Goal: Task Accomplishment & Management: Manage account settings

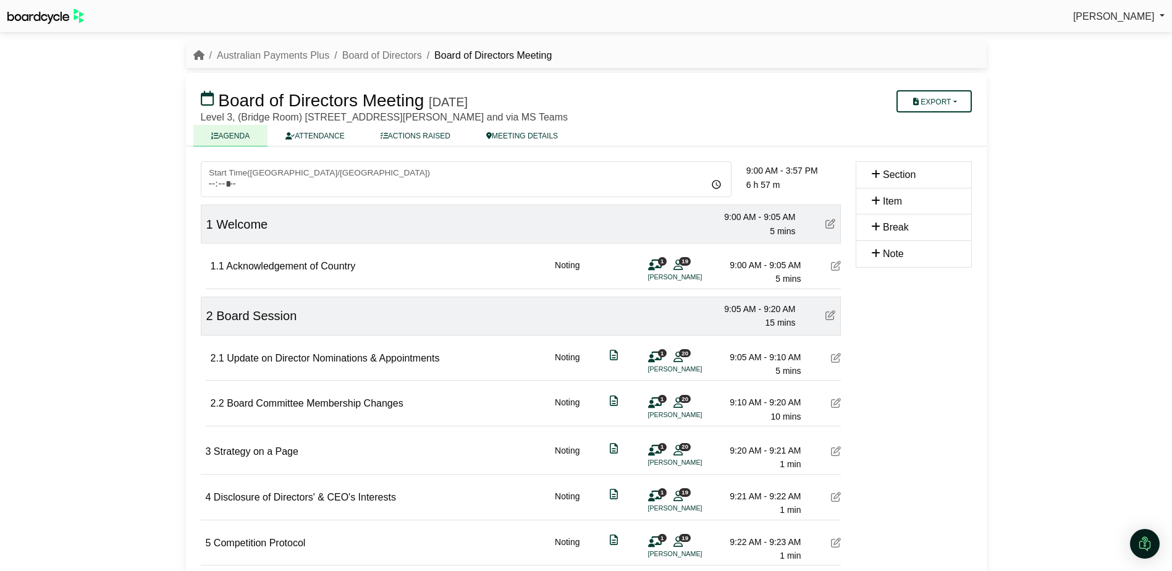
click at [40, 13] on img at bounding box center [45, 16] width 77 height 15
click at [201, 53] on icon "breadcrumb" at bounding box center [198, 55] width 11 height 10
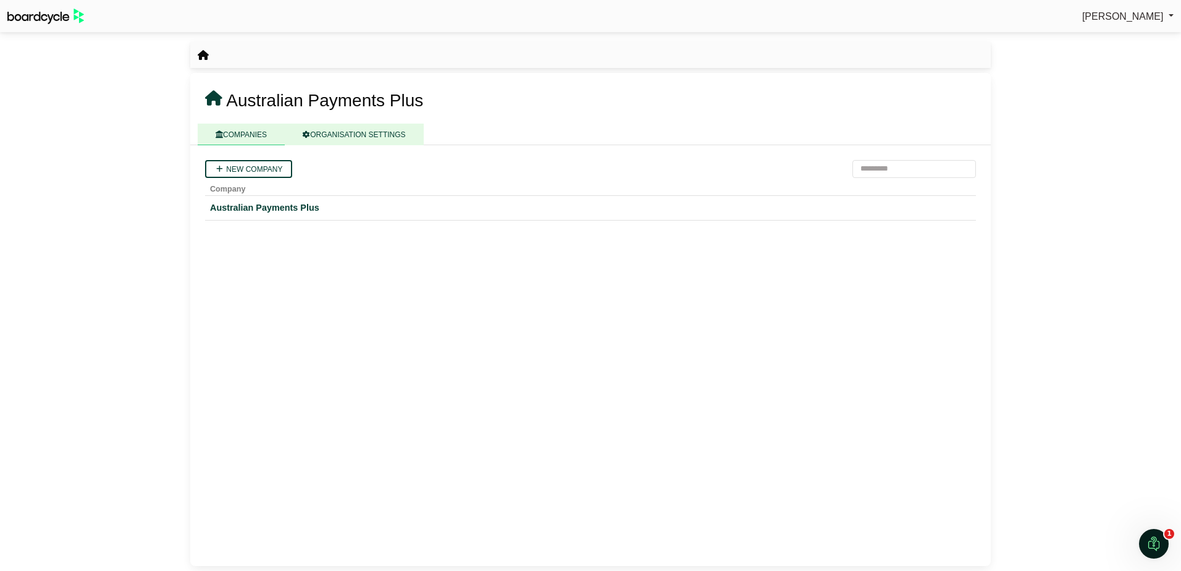
click at [365, 135] on link "ORGANISATION SETTINGS" at bounding box center [354, 135] width 138 height 22
click at [264, 132] on link "COMPANIES" at bounding box center [241, 135] width 87 height 22
click at [245, 206] on div "Australian Payments Plus" at bounding box center [590, 208] width 761 height 14
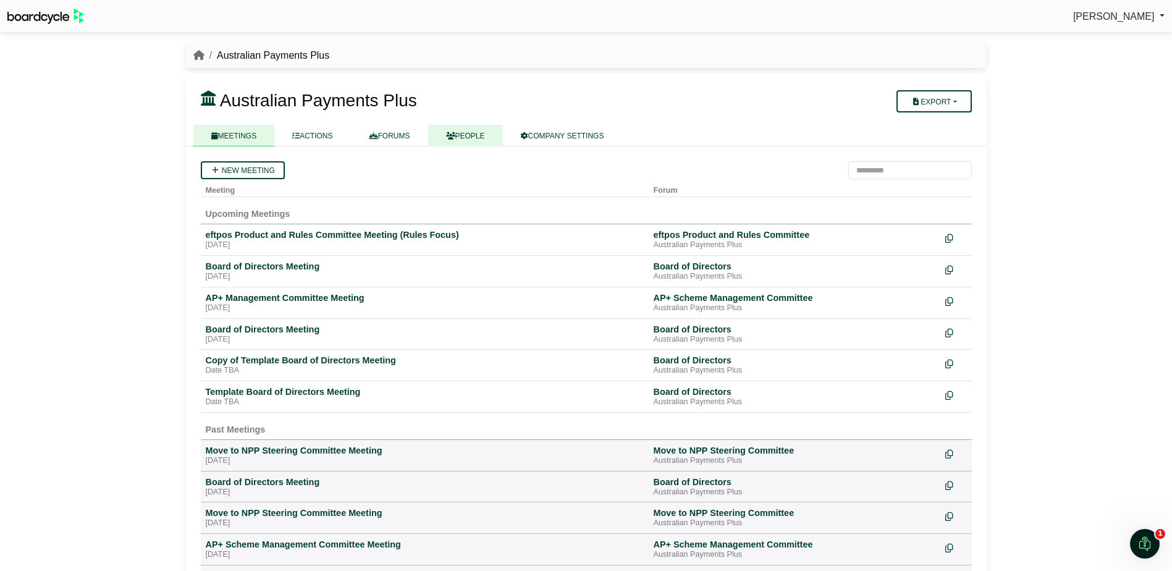
click at [461, 133] on link "PEOPLE" at bounding box center [465, 136] width 75 height 22
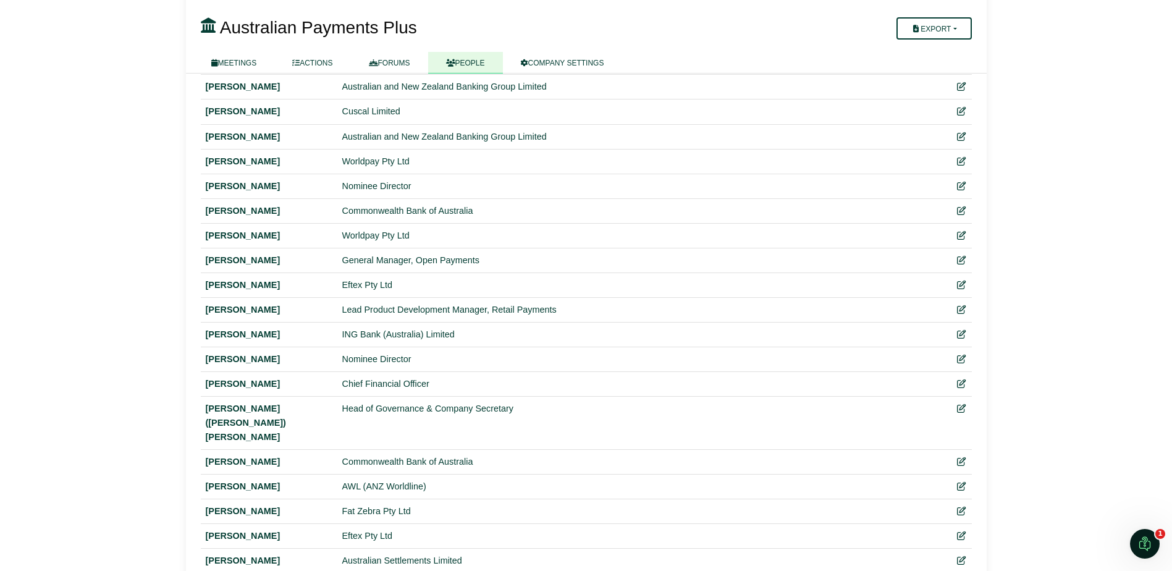
scroll to position [1792, 0]
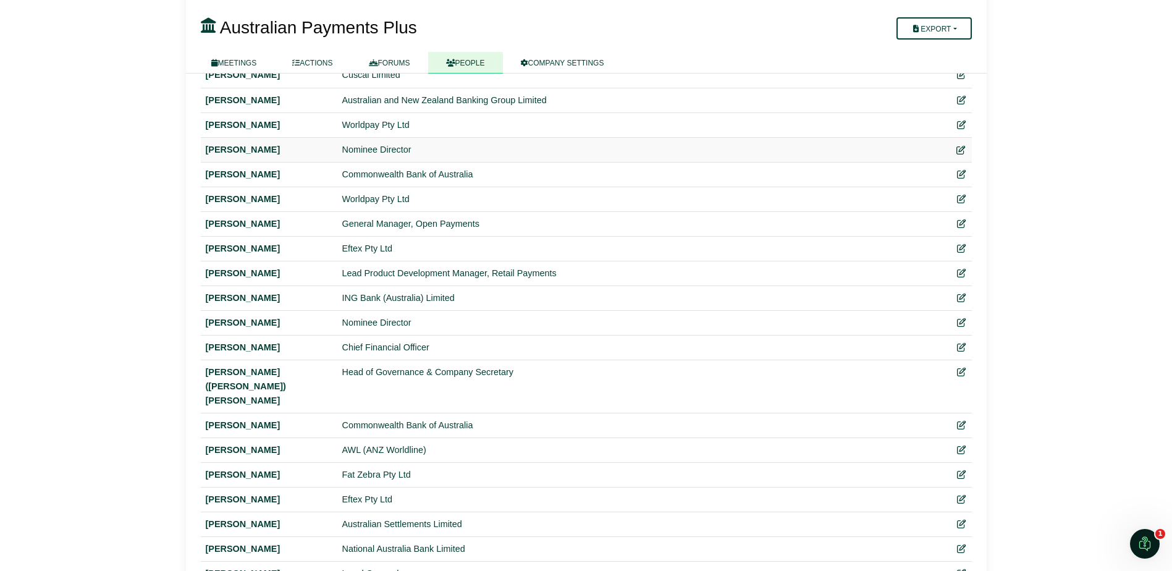
click at [962, 147] on icon at bounding box center [960, 149] width 9 height 9
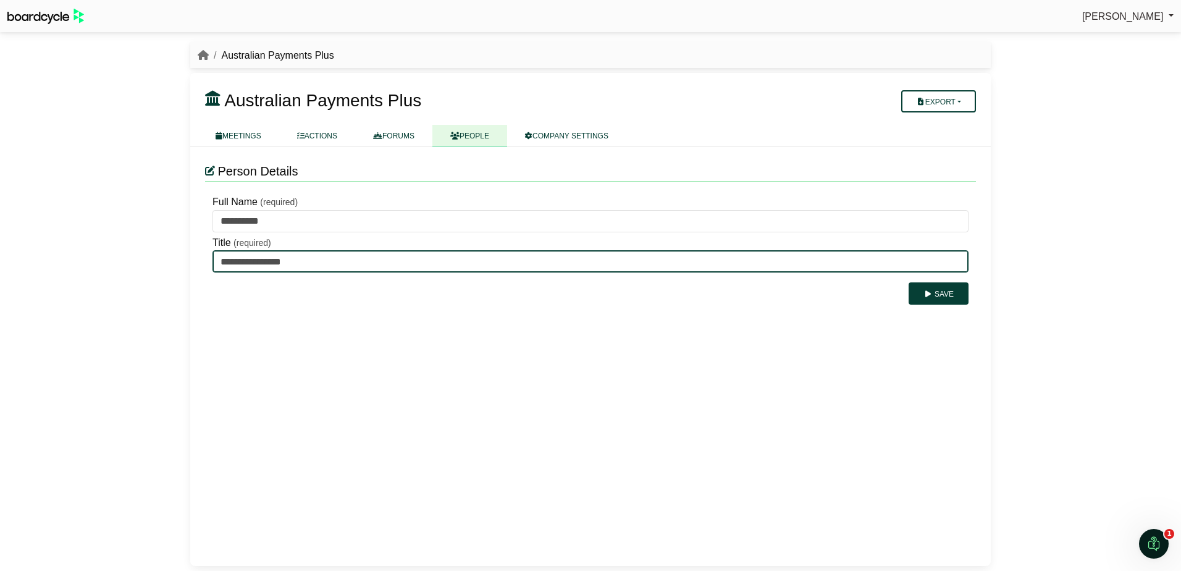
click at [531, 258] on input "**********" at bounding box center [591, 261] width 756 height 22
drag, startPoint x: 308, startPoint y: 259, endPoint x: 107, endPoint y: 255, distance: 200.8
click at [107, 255] on div "[PERSON_NAME] Sign Out Australian Payments Plus Australian Payments Plus" at bounding box center [590, 285] width 1181 height 571
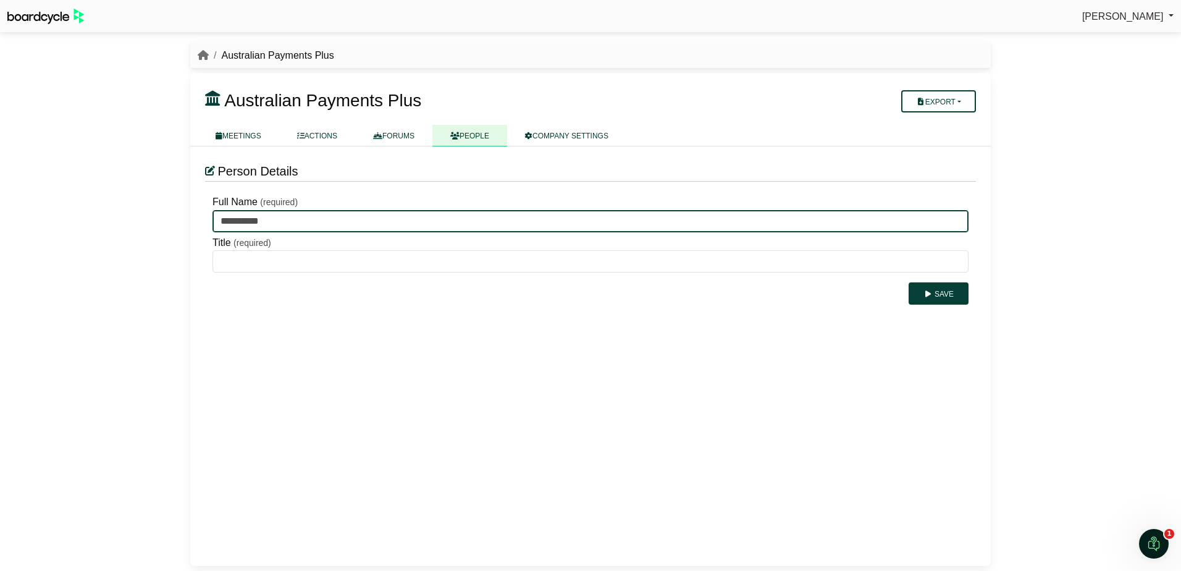
drag, startPoint x: 306, startPoint y: 222, endPoint x: 63, endPoint y: 219, distance: 242.8
click at [63, 219] on div "[PERSON_NAME] Sign Out Australian Payments Plus Australian Payments Plus" at bounding box center [590, 285] width 1181 height 571
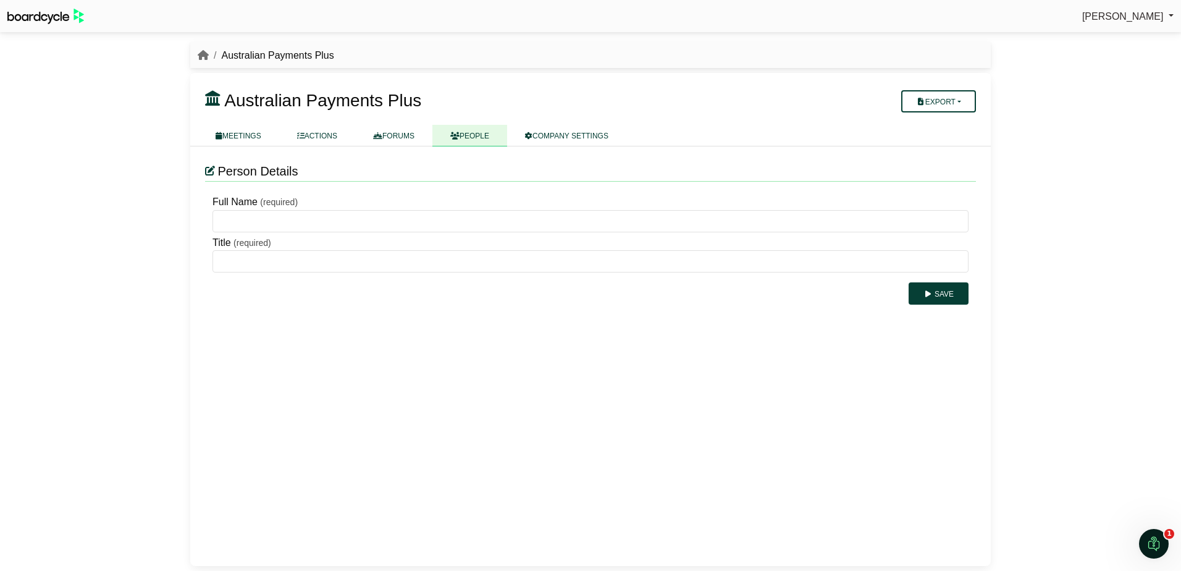
click at [414, 332] on div "Person Details Full Name (required) Title (required) Save" at bounding box center [590, 355] width 801 height 419
click at [951, 289] on button "Save" at bounding box center [939, 293] width 60 height 22
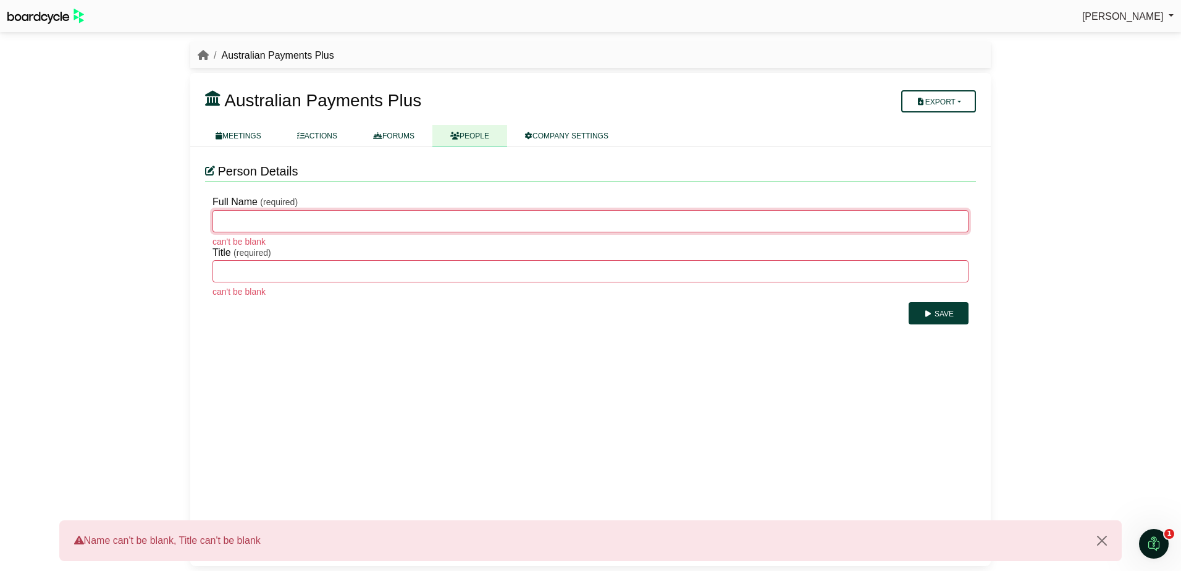
click at [468, 221] on input "Full Name" at bounding box center [591, 221] width 756 height 22
click at [323, 135] on link "ACTIONS" at bounding box center [317, 136] width 76 height 22
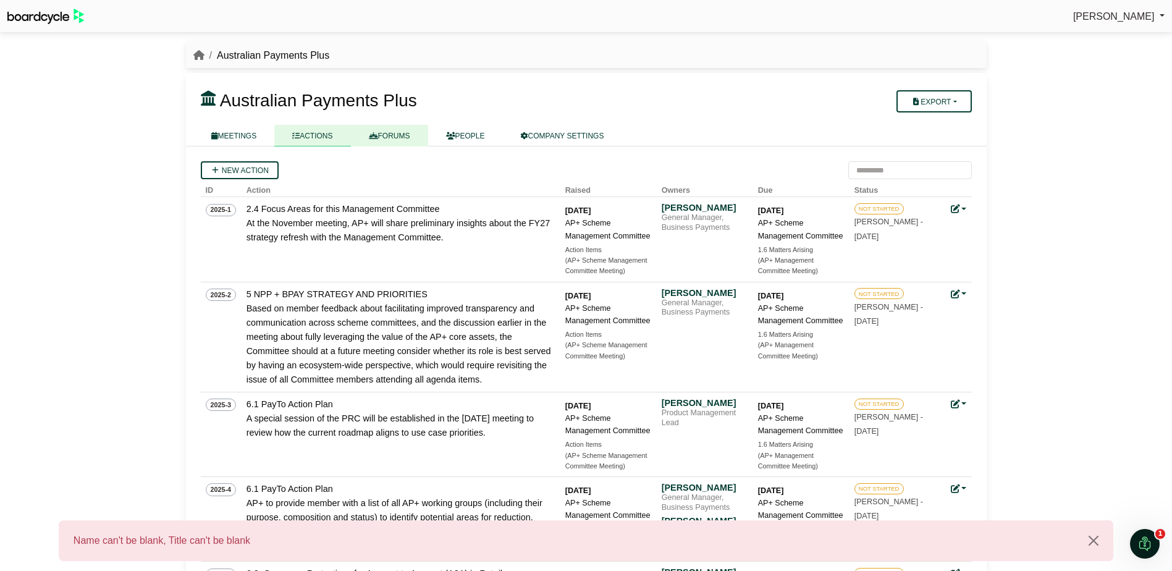
click at [407, 134] on link "FORUMS" at bounding box center [389, 136] width 77 height 22
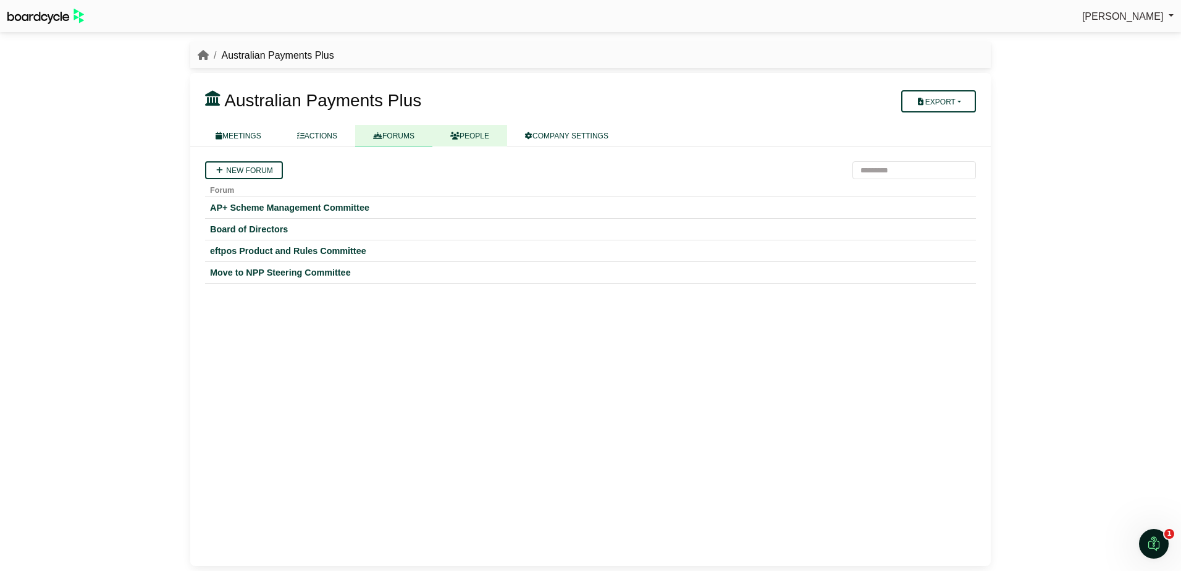
click at [471, 133] on link "PEOPLE" at bounding box center [469, 136] width 75 height 22
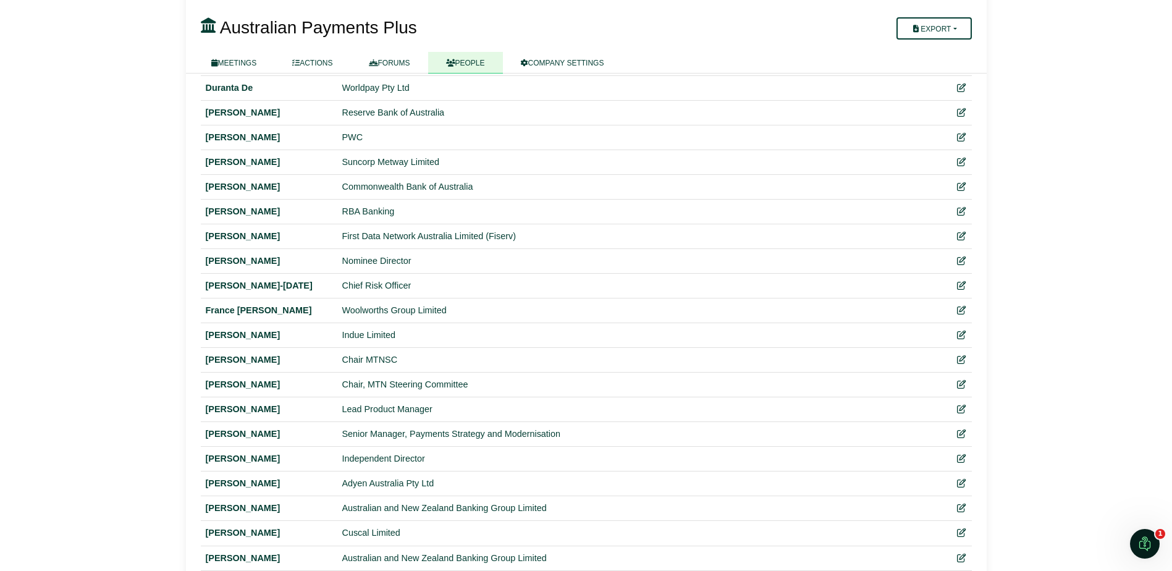
scroll to position [1329, 0]
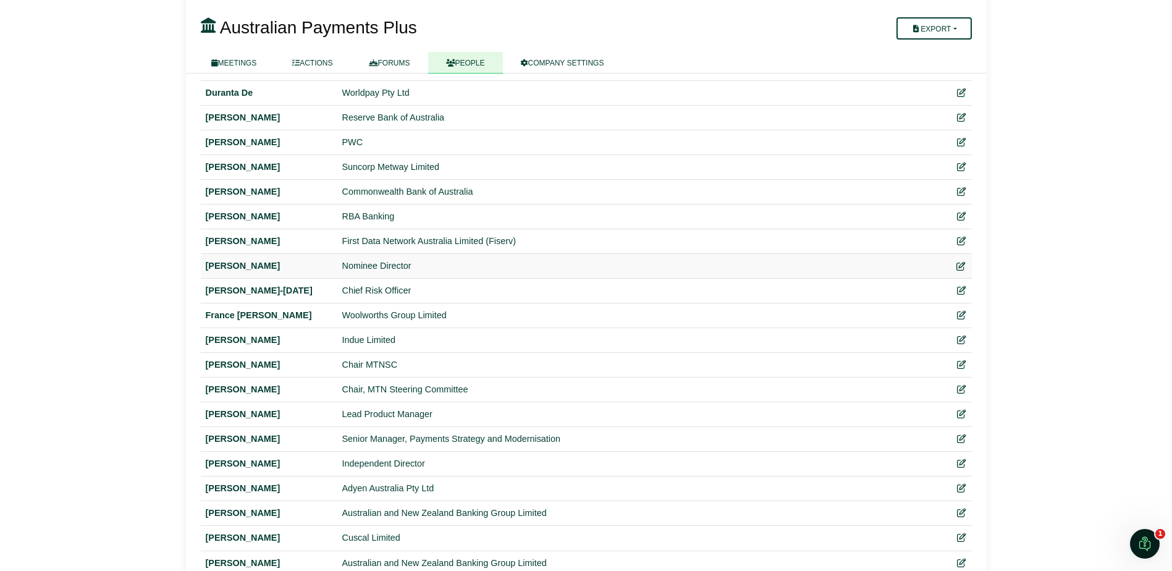
click at [959, 269] on icon at bounding box center [960, 266] width 9 height 9
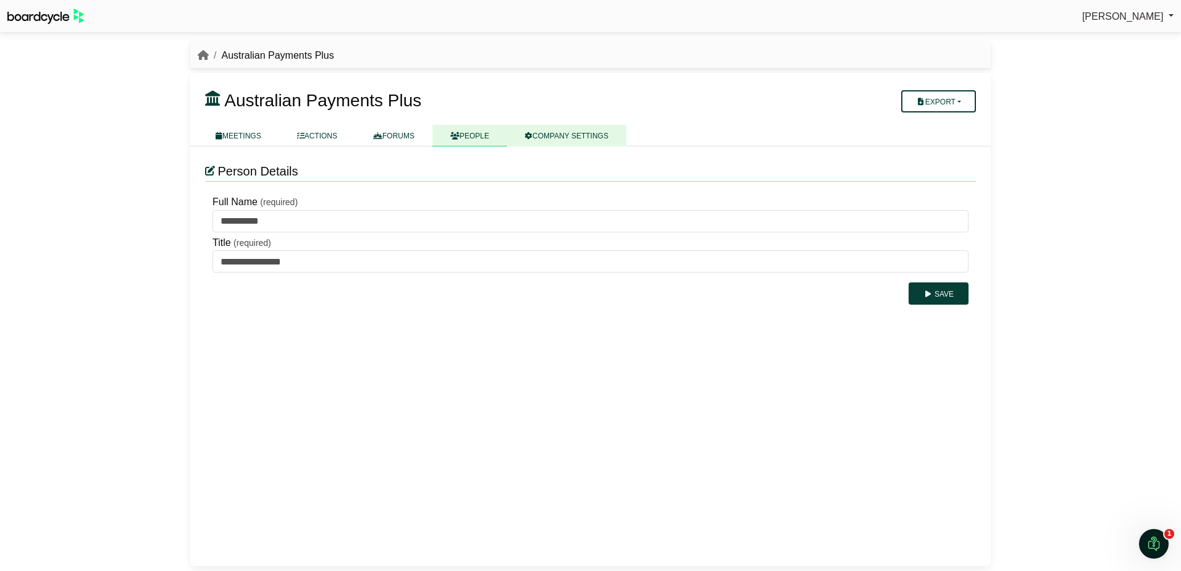
click at [537, 137] on link "COMPANY SETTINGS" at bounding box center [566, 136] width 119 height 22
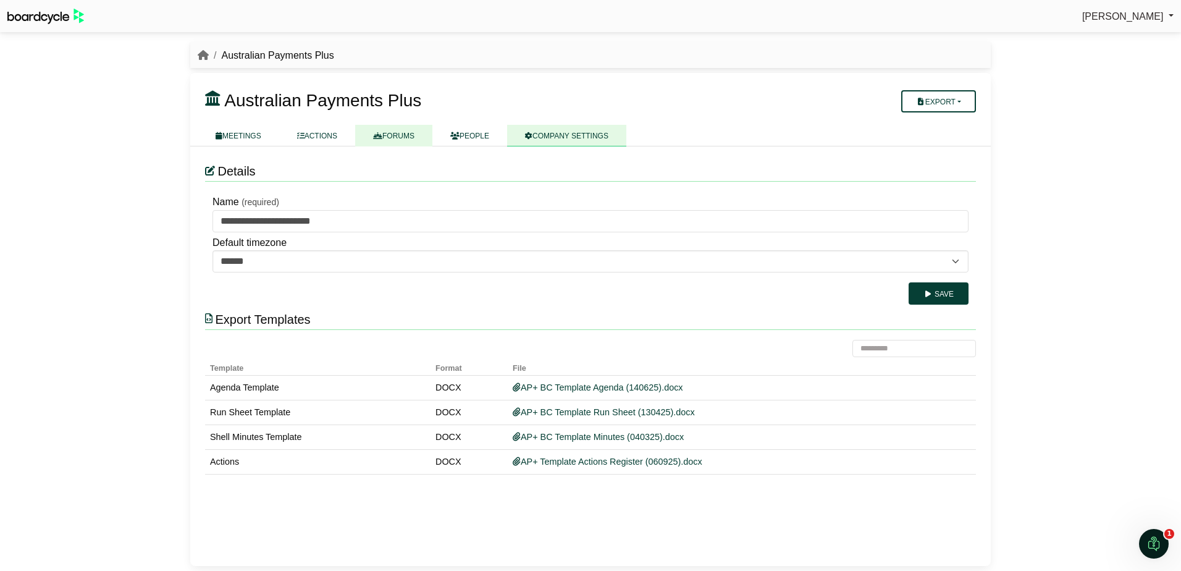
click at [417, 135] on link "FORUMS" at bounding box center [393, 136] width 77 height 22
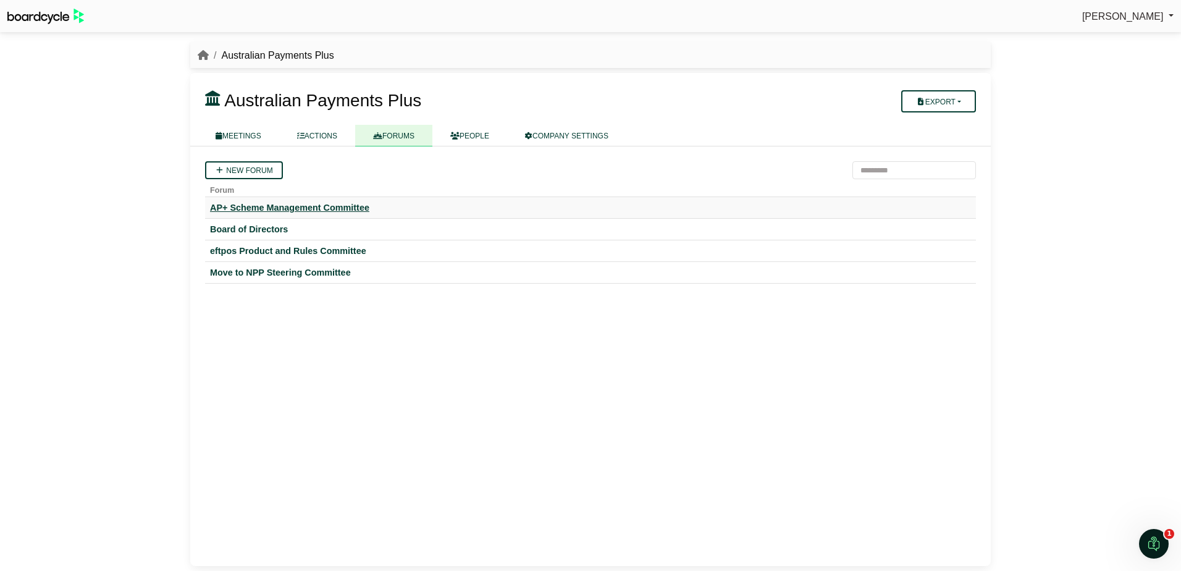
click at [421, 211] on div "AP+ Scheme Management Committee" at bounding box center [590, 207] width 761 height 11
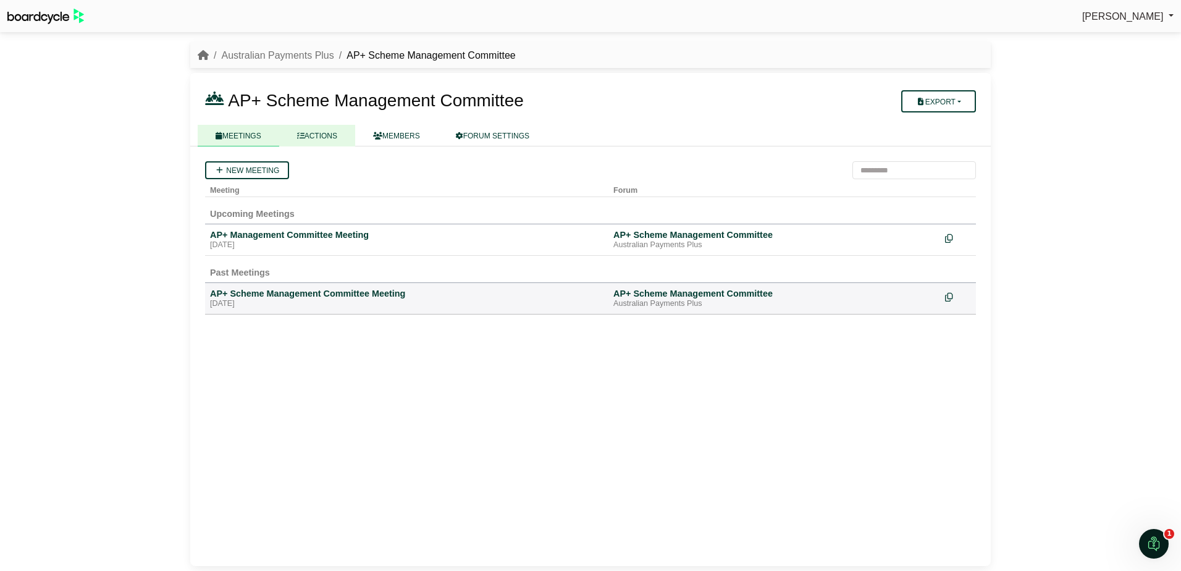
click at [342, 134] on link "ACTIONS" at bounding box center [317, 136] width 76 height 22
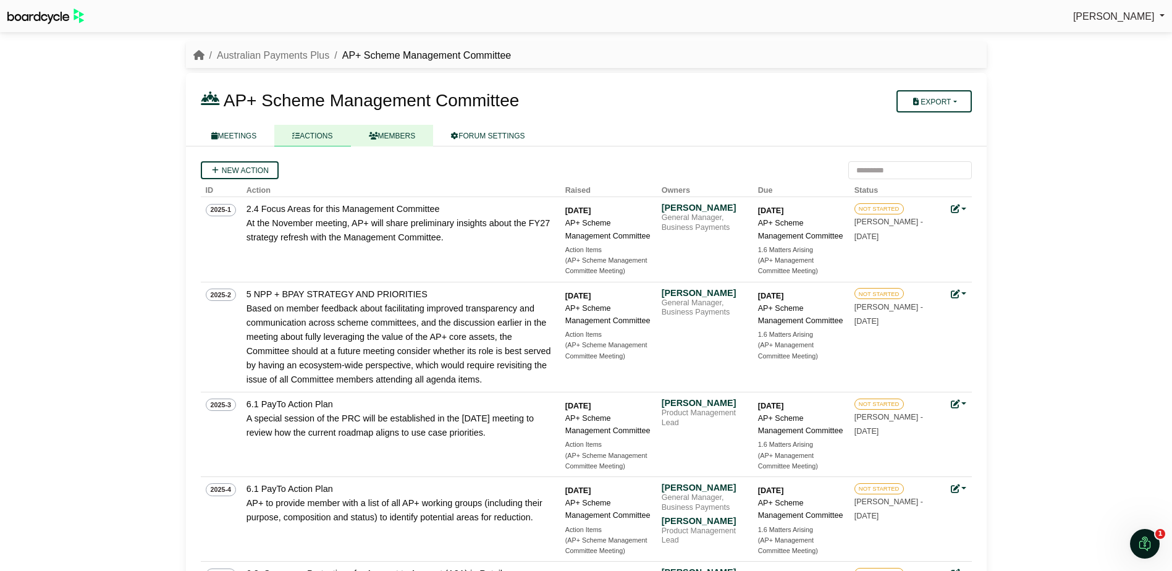
click at [371, 132] on icon at bounding box center [373, 135] width 9 height 7
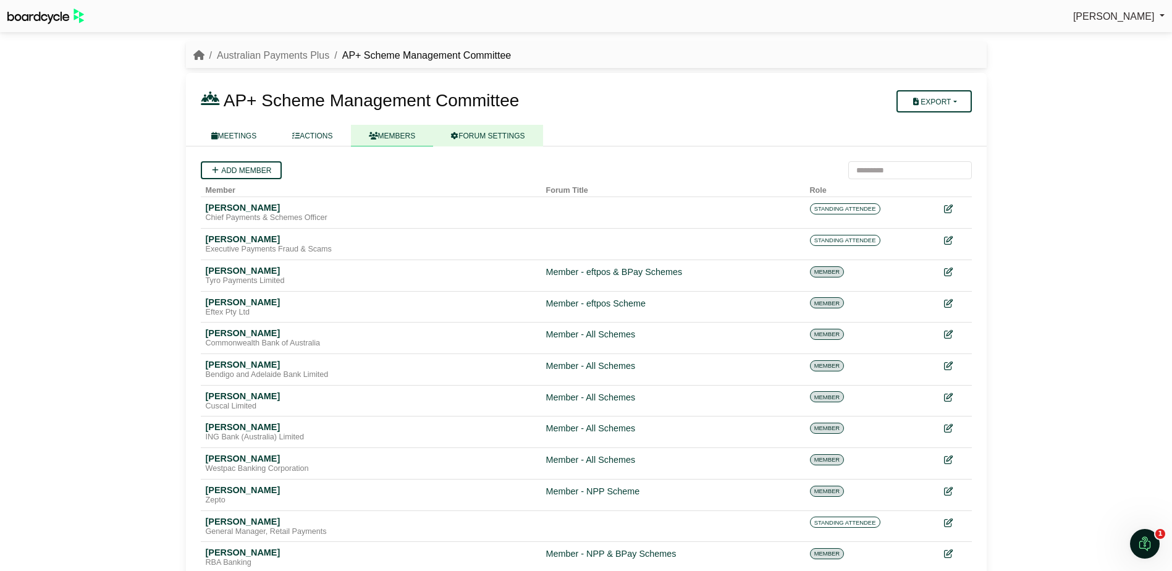
click at [500, 130] on link "FORUM SETTINGS" at bounding box center [487, 136] width 109 height 22
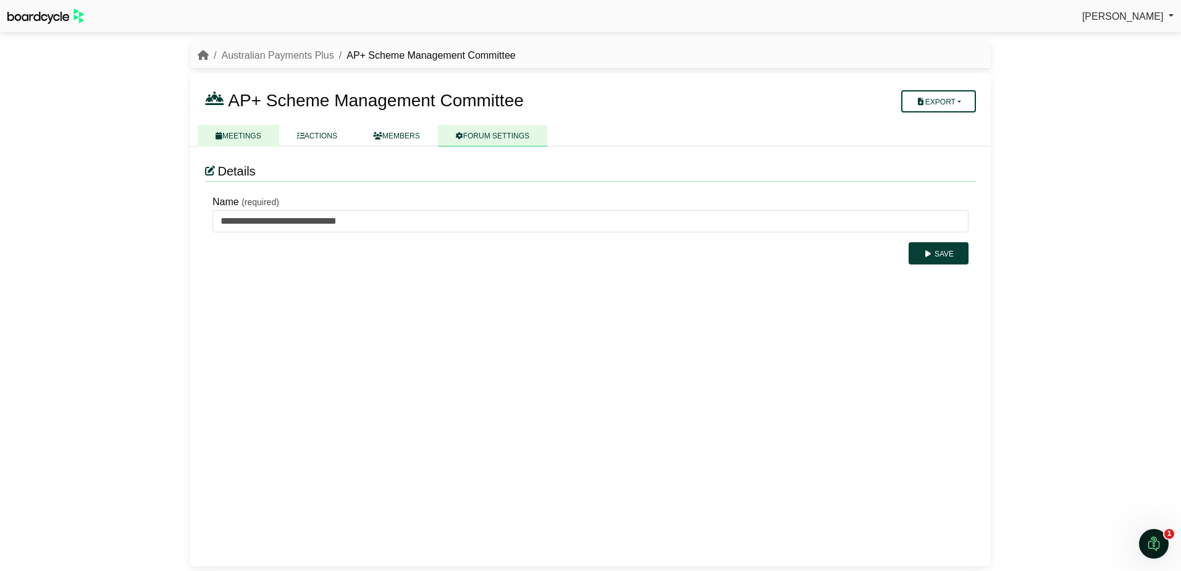
click at [263, 130] on link "MEETINGS" at bounding box center [239, 136] width 82 height 22
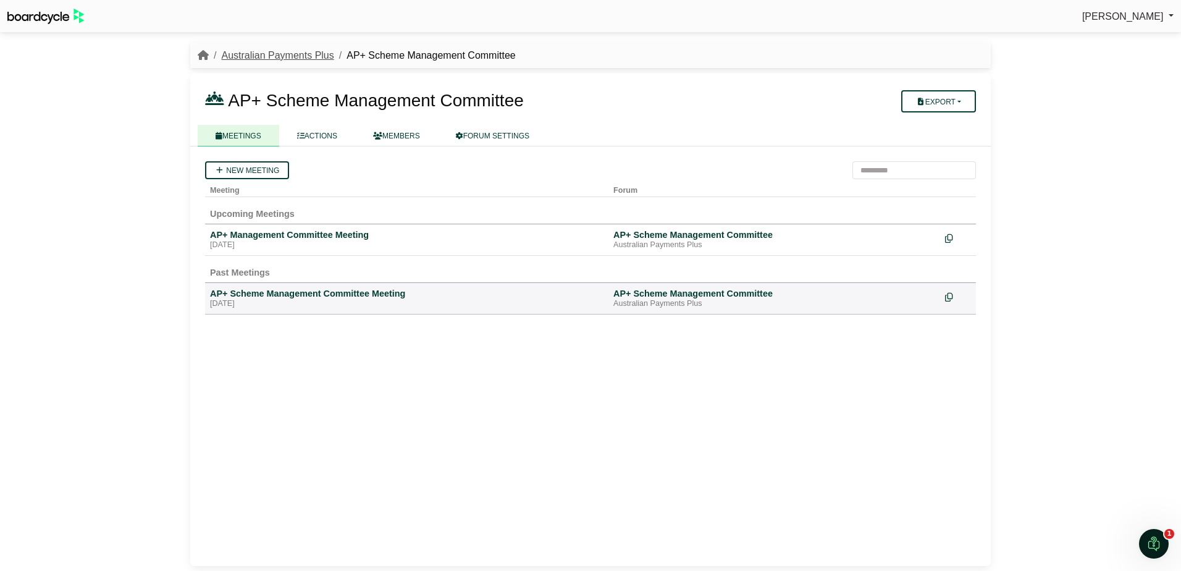
click at [313, 54] on link "Australian Payments Plus" at bounding box center [277, 55] width 112 height 11
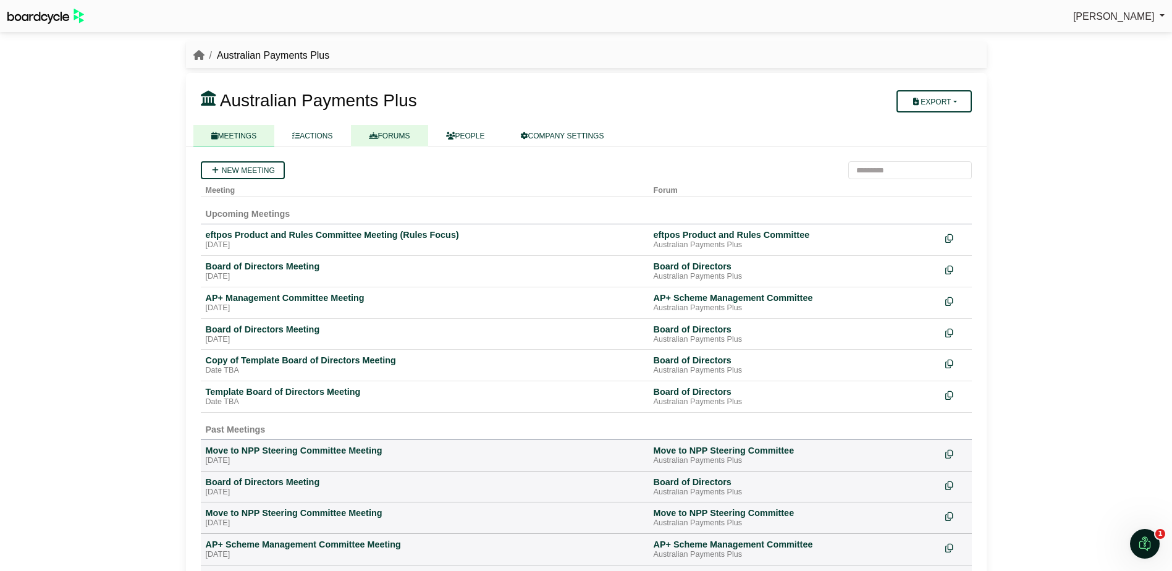
click at [398, 139] on link "FORUMS" at bounding box center [389, 136] width 77 height 22
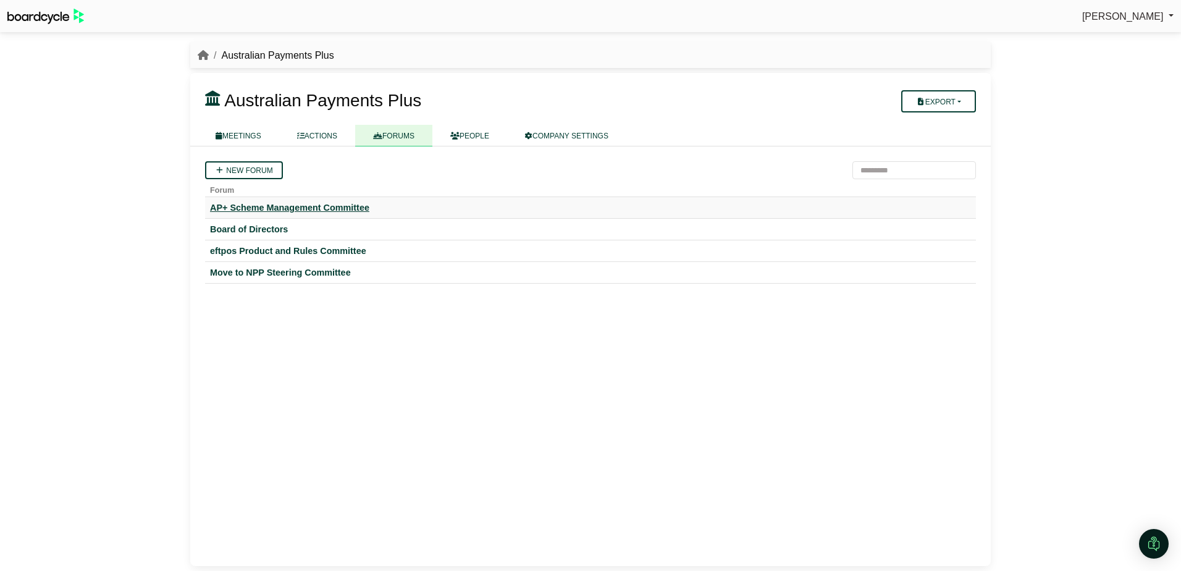
click at [354, 208] on div "AP+ Scheme Management Committee" at bounding box center [590, 207] width 761 height 11
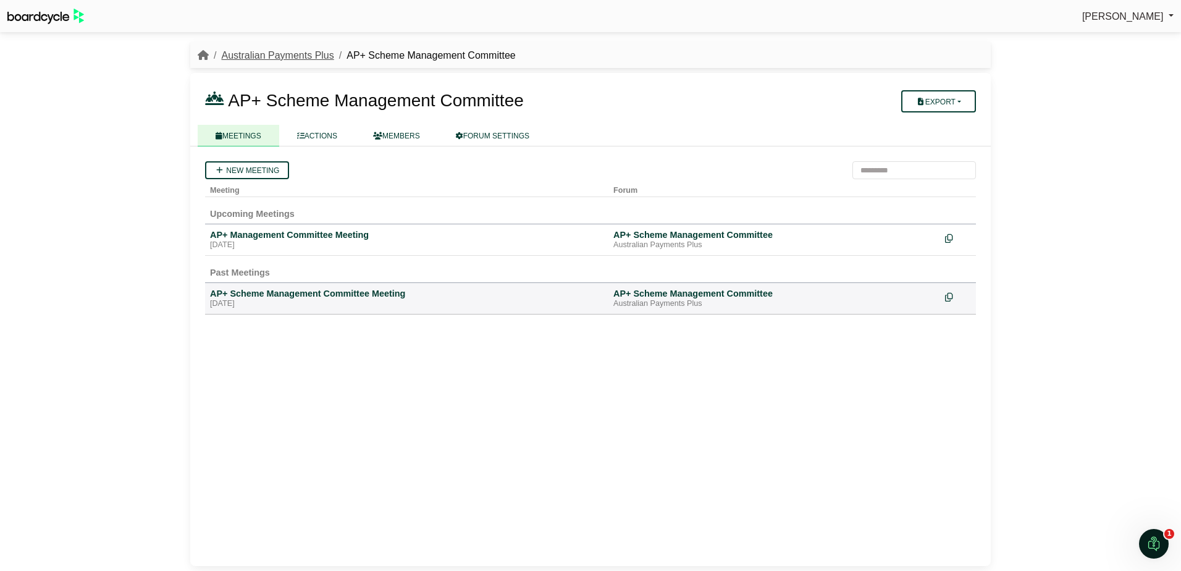
click at [321, 53] on link "Australian Payments Plus" at bounding box center [277, 55] width 112 height 11
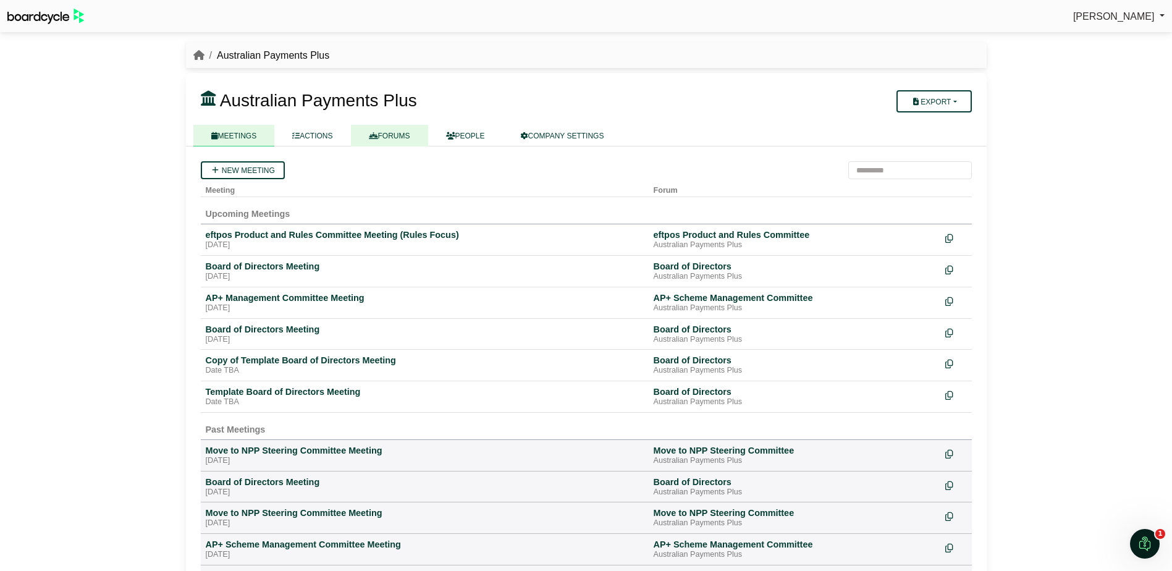
click at [393, 138] on link "FORUMS" at bounding box center [389, 136] width 77 height 22
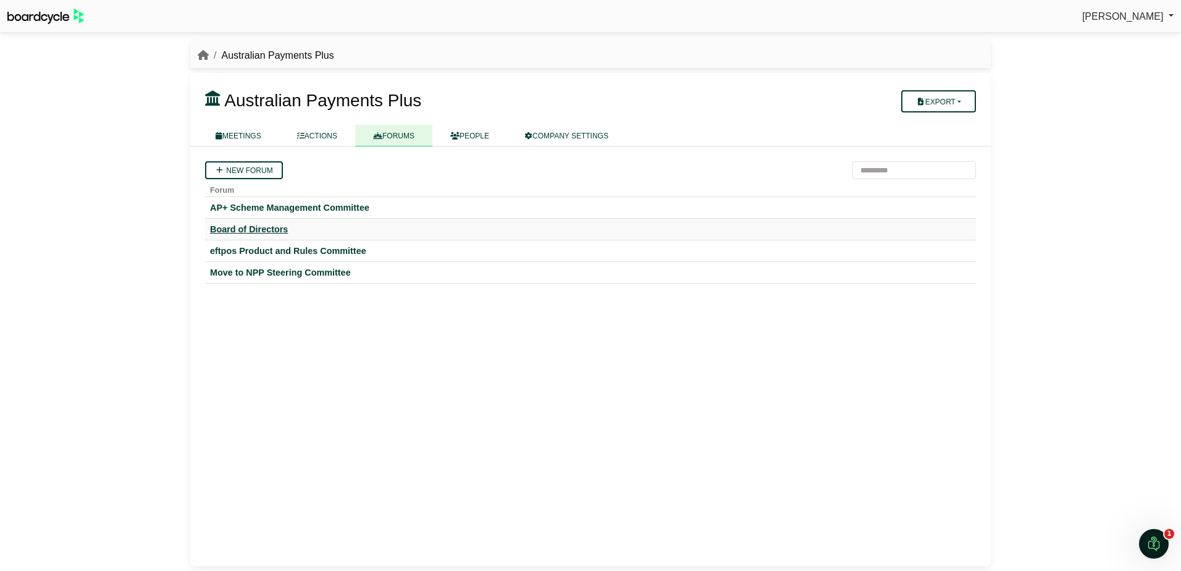
click at [243, 230] on div "Board of Directors" at bounding box center [590, 229] width 761 height 11
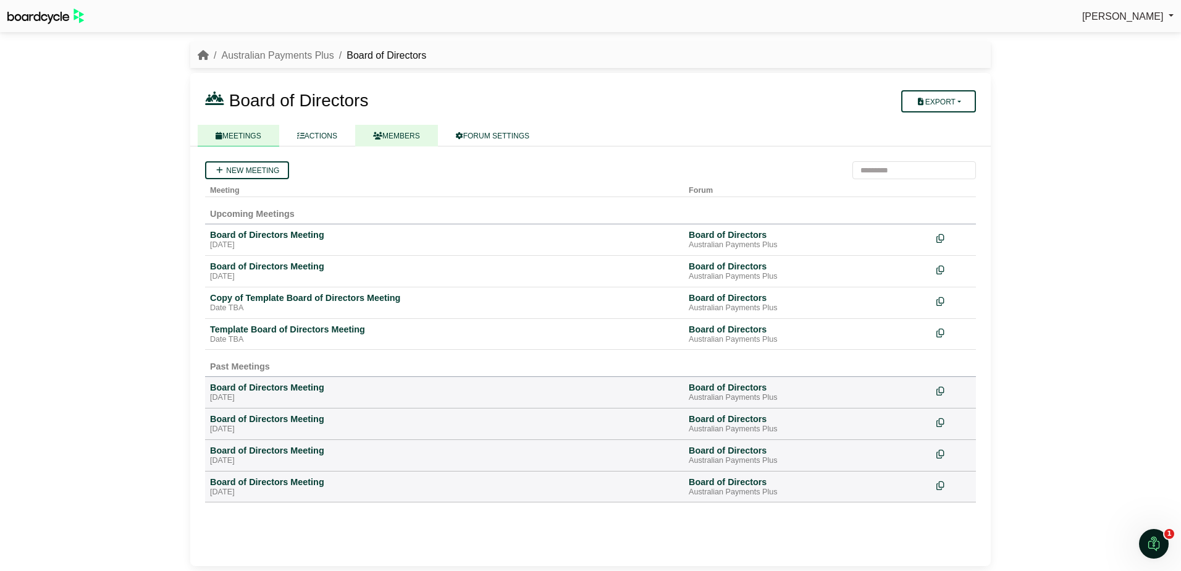
click at [396, 138] on link "MEMBERS" at bounding box center [396, 136] width 83 height 22
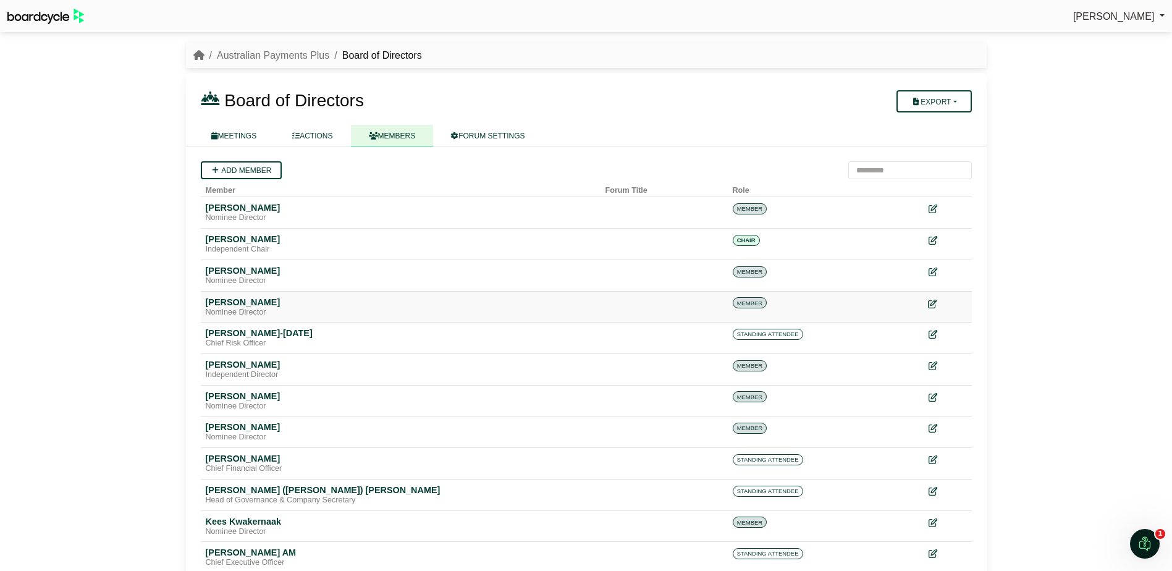
click at [936, 307] on icon at bounding box center [932, 303] width 9 height 9
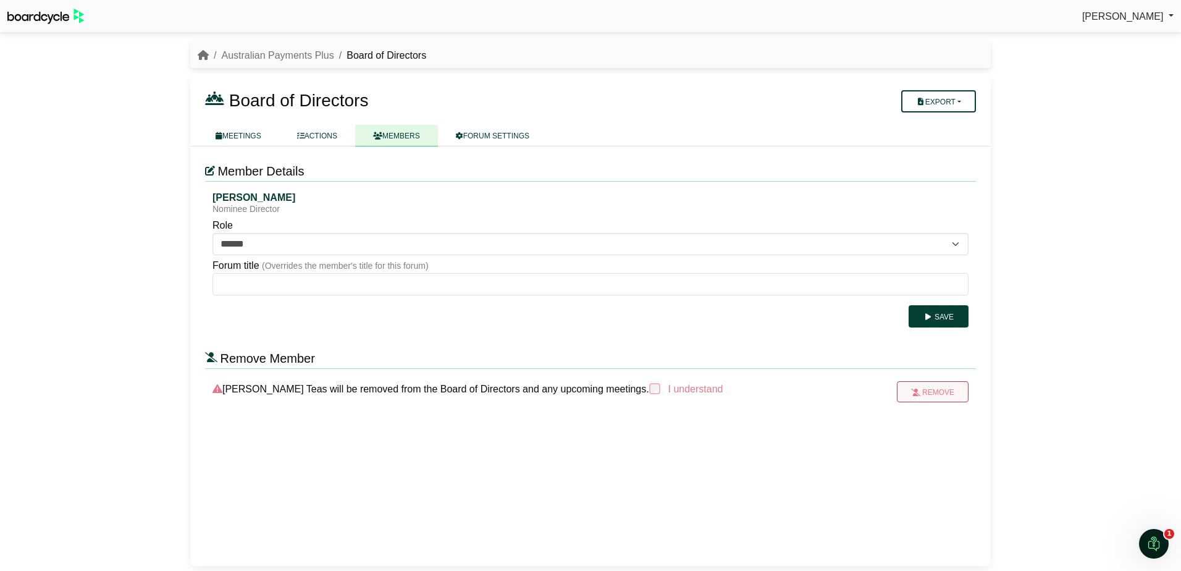
click at [927, 393] on button "Remove" at bounding box center [933, 391] width 72 height 21
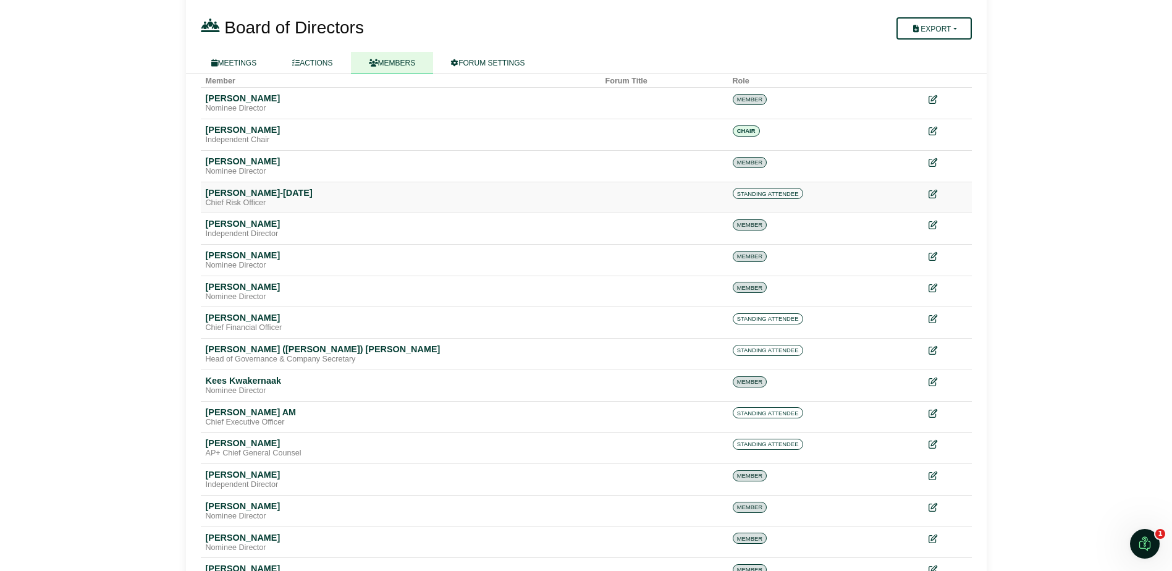
scroll to position [124, 0]
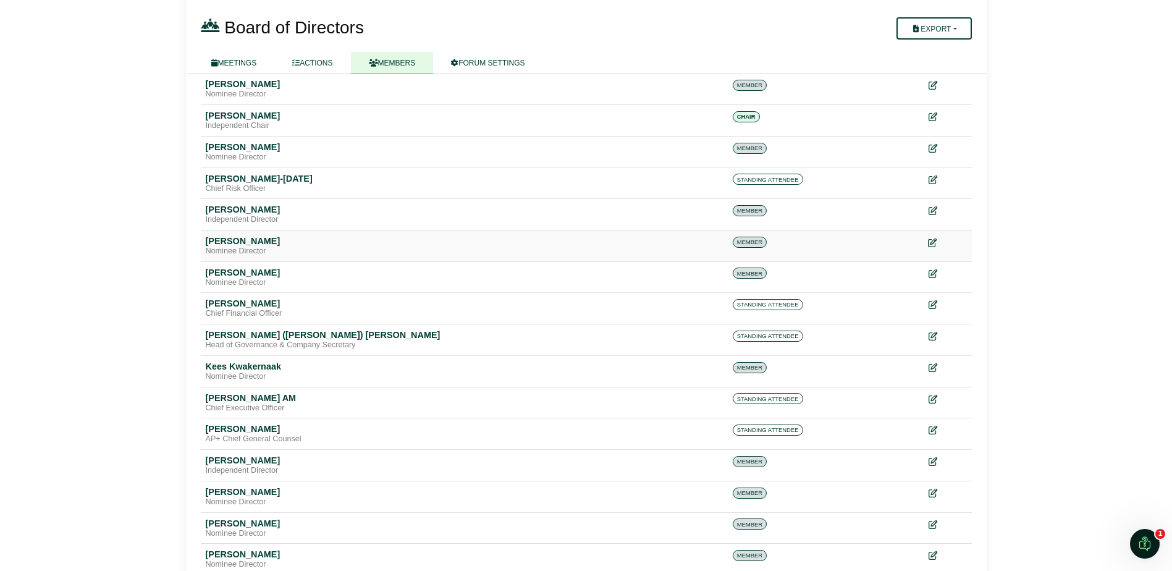
click at [930, 242] on icon at bounding box center [932, 242] width 9 height 9
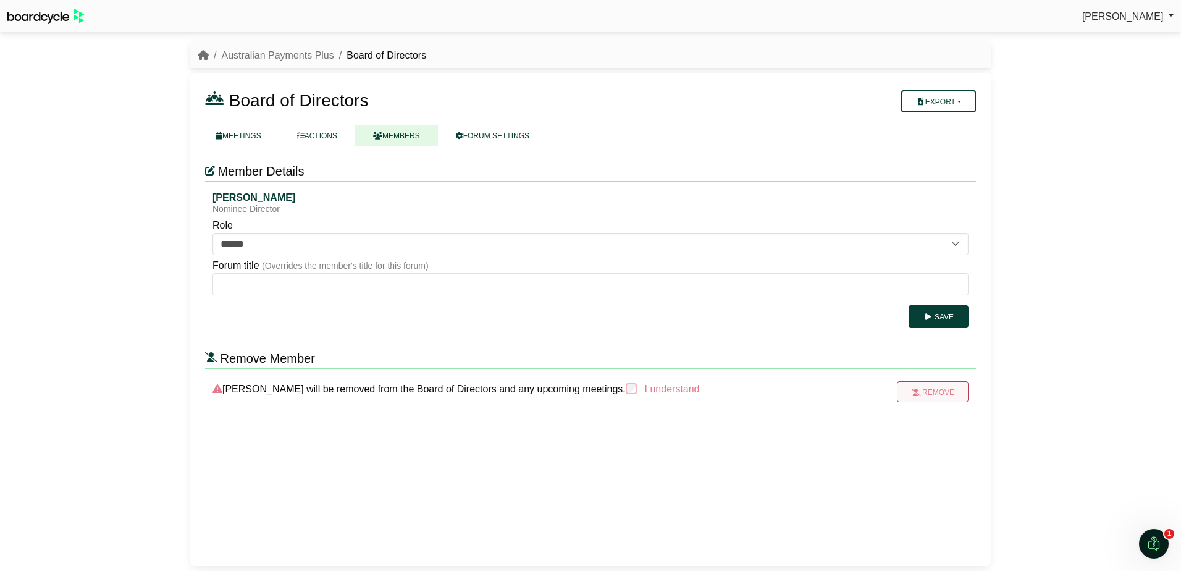
click at [925, 390] on button "Remove" at bounding box center [933, 391] width 72 height 21
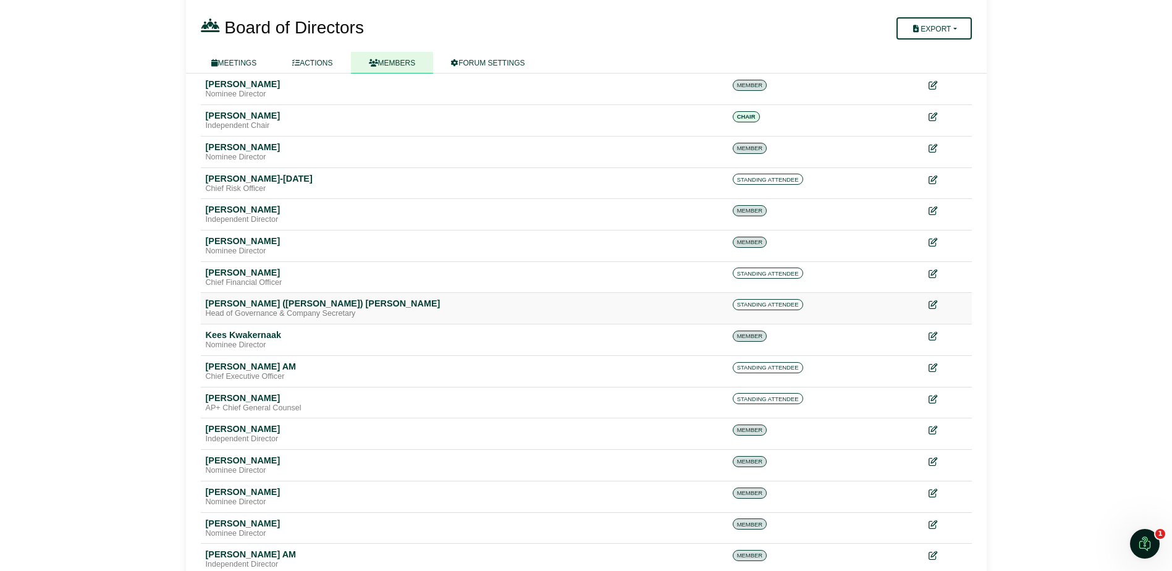
scroll to position [189, 0]
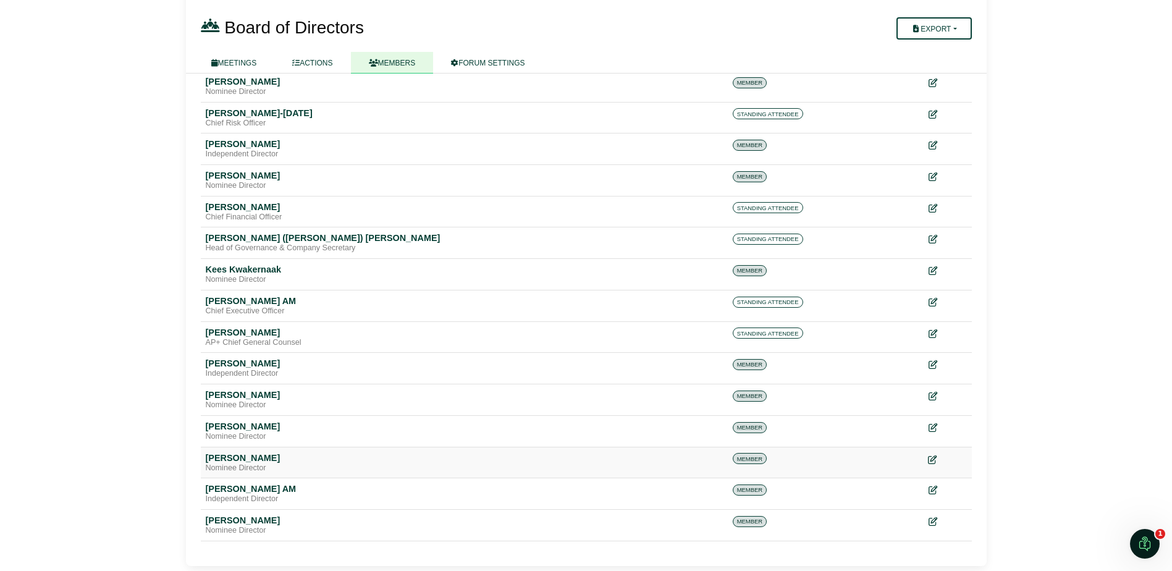
click at [929, 456] on icon at bounding box center [932, 459] width 9 height 9
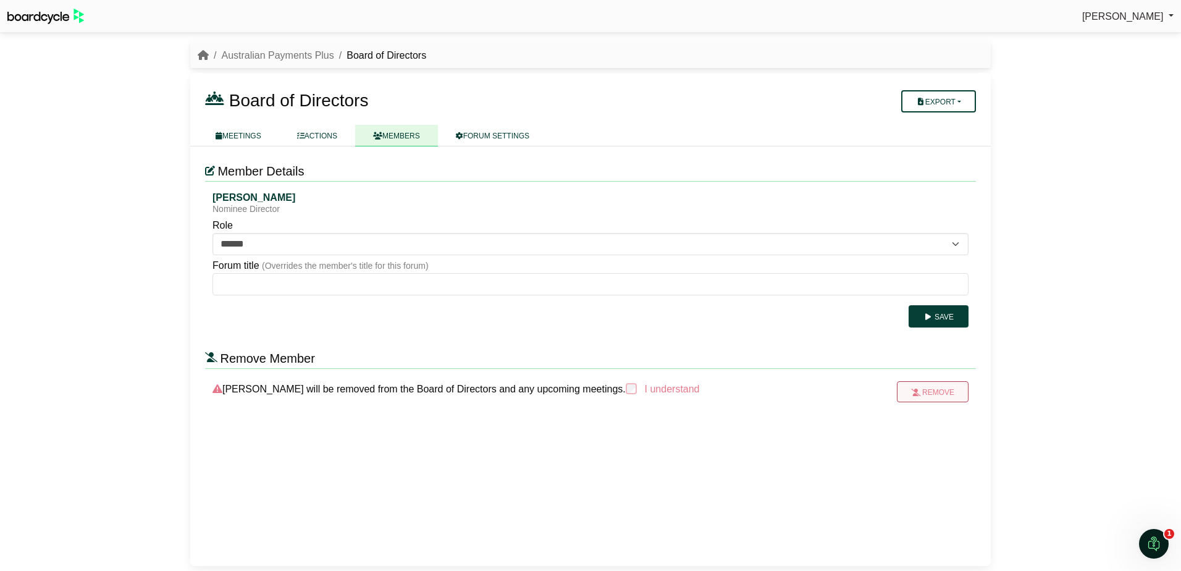
click at [927, 394] on button "Remove" at bounding box center [933, 391] width 72 height 21
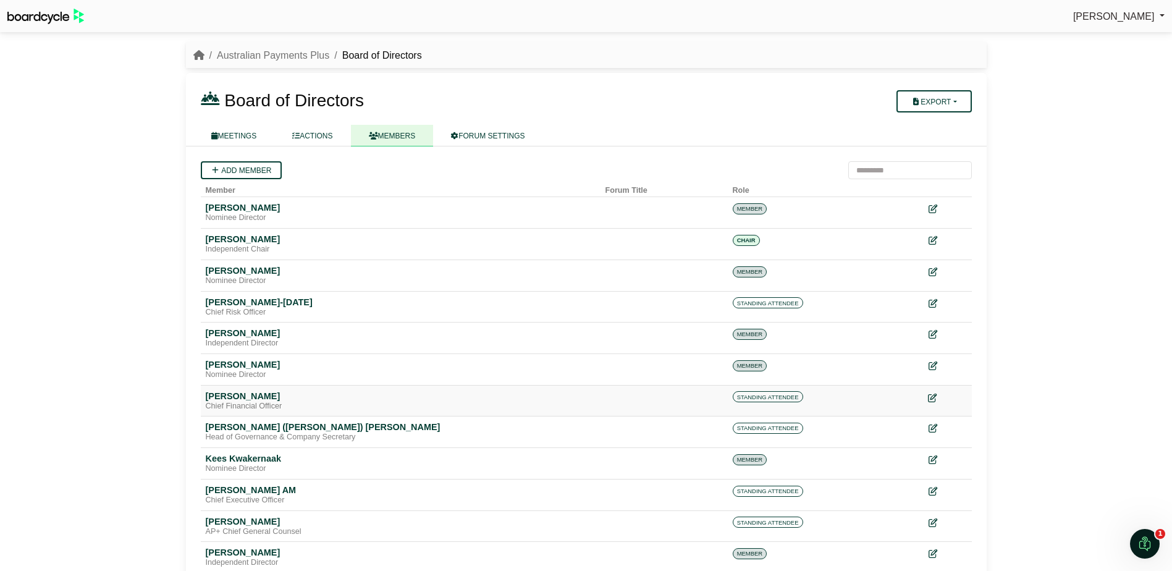
click at [935, 395] on icon at bounding box center [932, 398] width 9 height 9
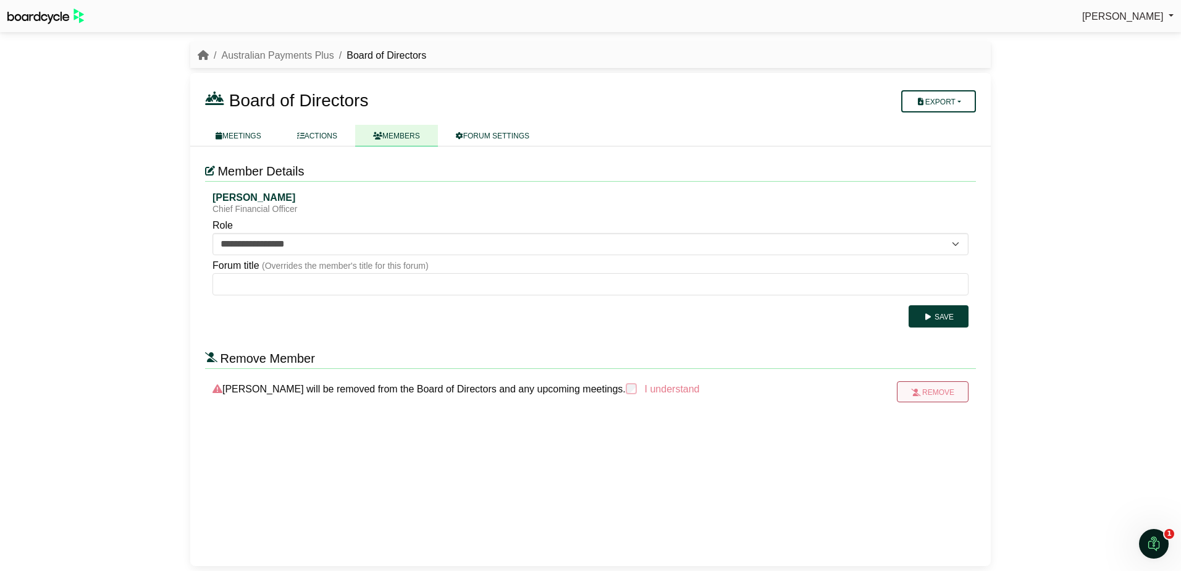
click at [929, 392] on button "Remove" at bounding box center [933, 391] width 72 height 21
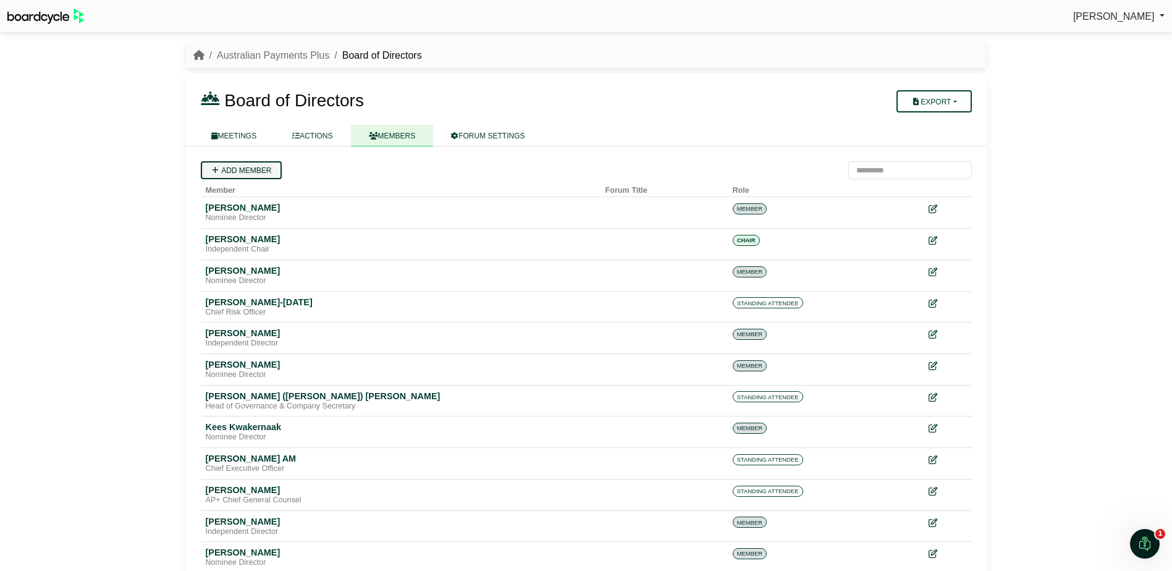
click at [243, 169] on link "Add member" at bounding box center [241, 170] width 81 height 18
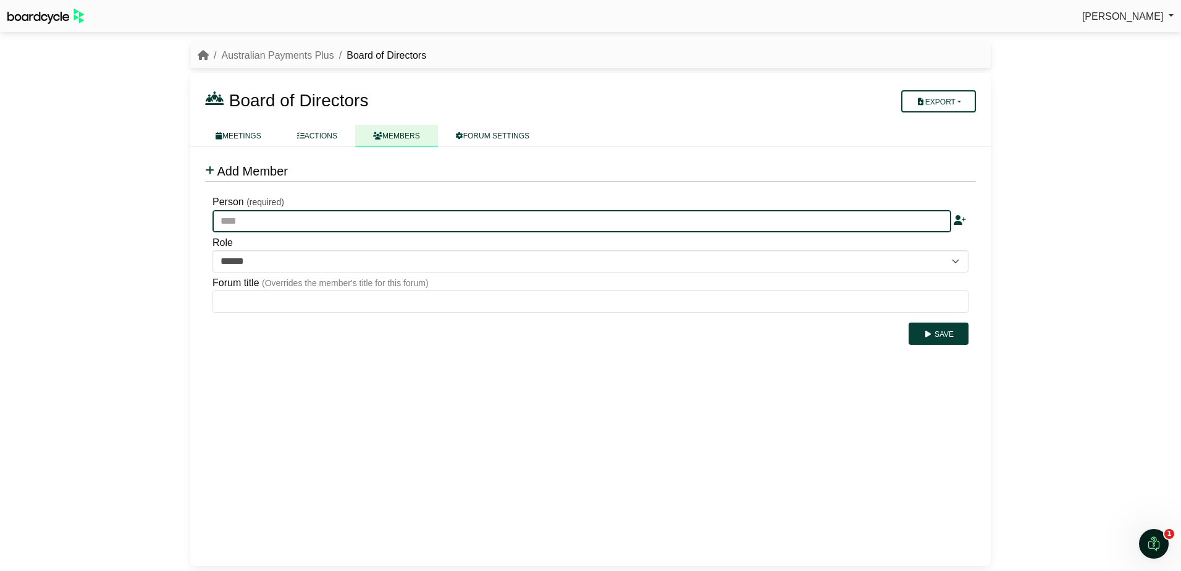
click at [259, 221] on input "text" at bounding box center [582, 221] width 739 height 22
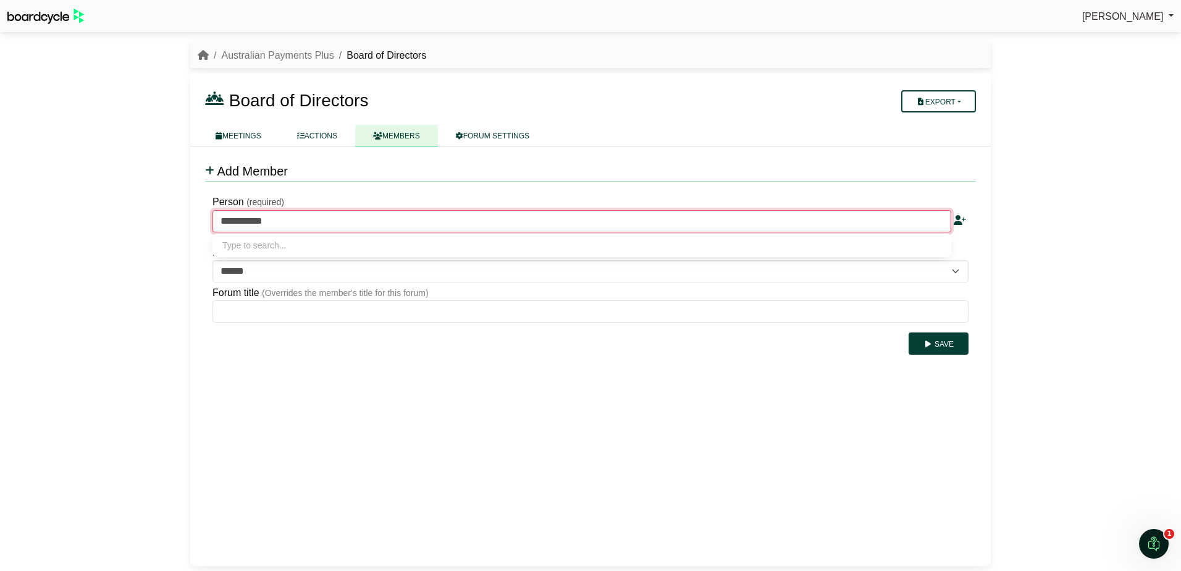
type input "**********"
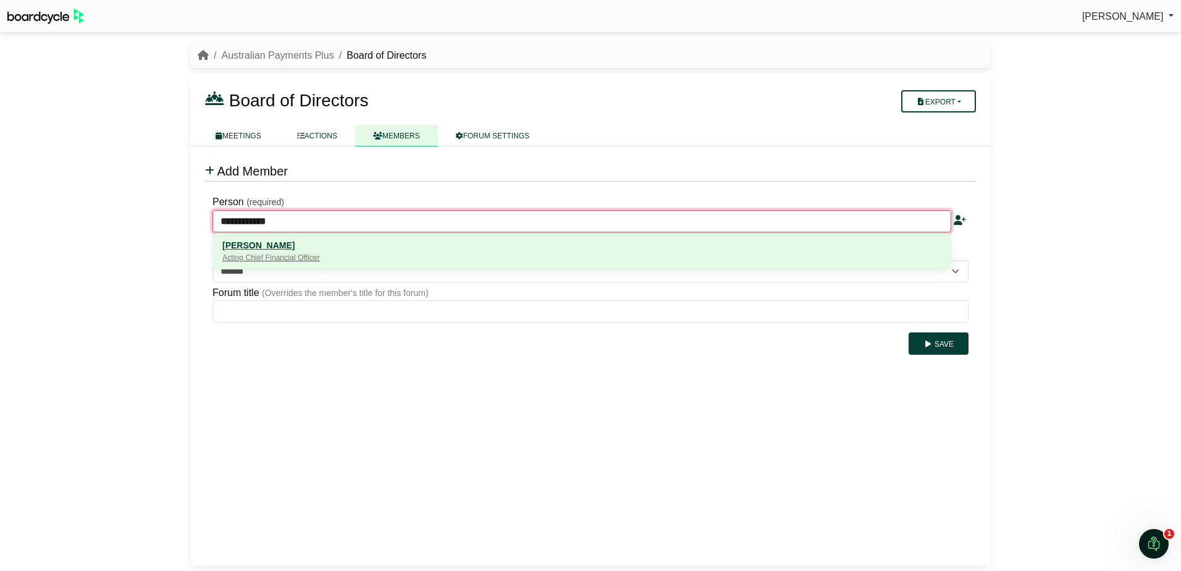
click at [259, 244] on div "[PERSON_NAME]" at bounding box center [581, 245] width 719 height 14
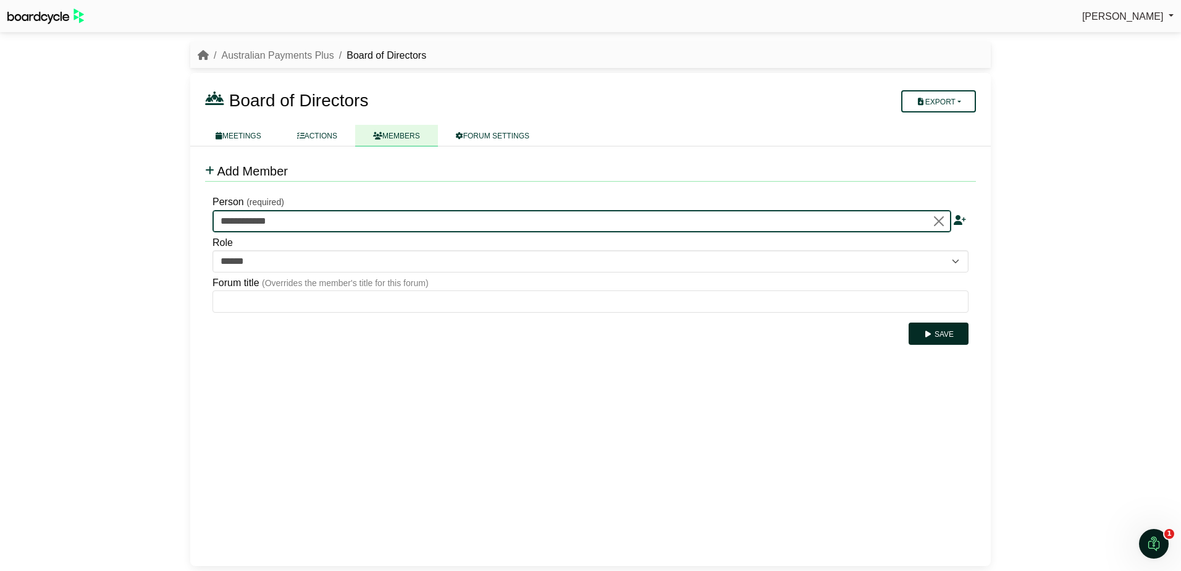
type input "**********"
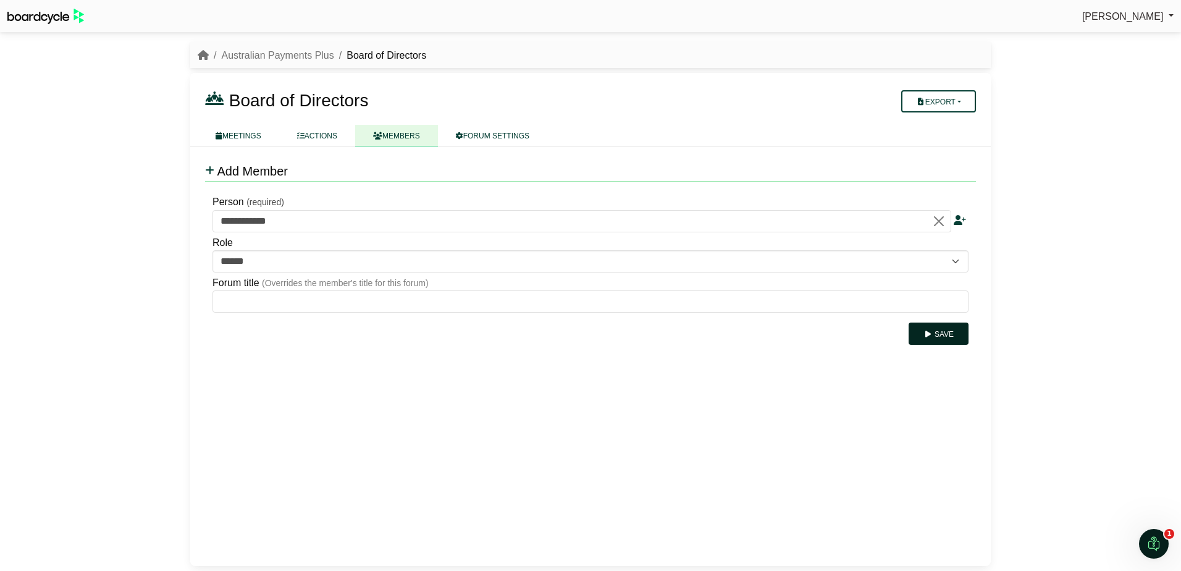
click at [930, 335] on icon "submit" at bounding box center [928, 334] width 9 height 7
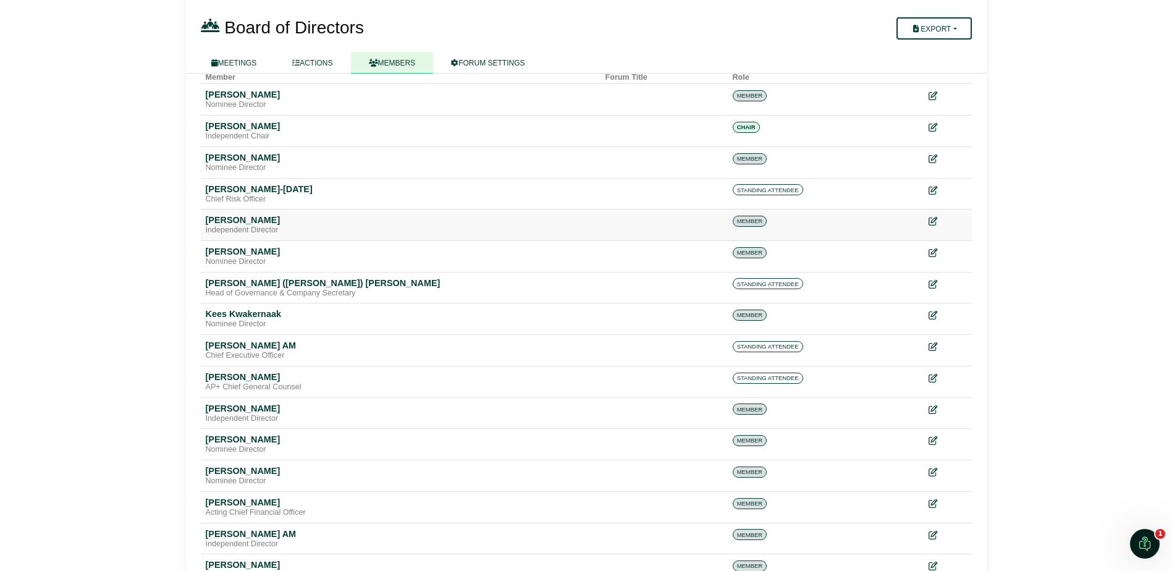
scroll to position [158, 0]
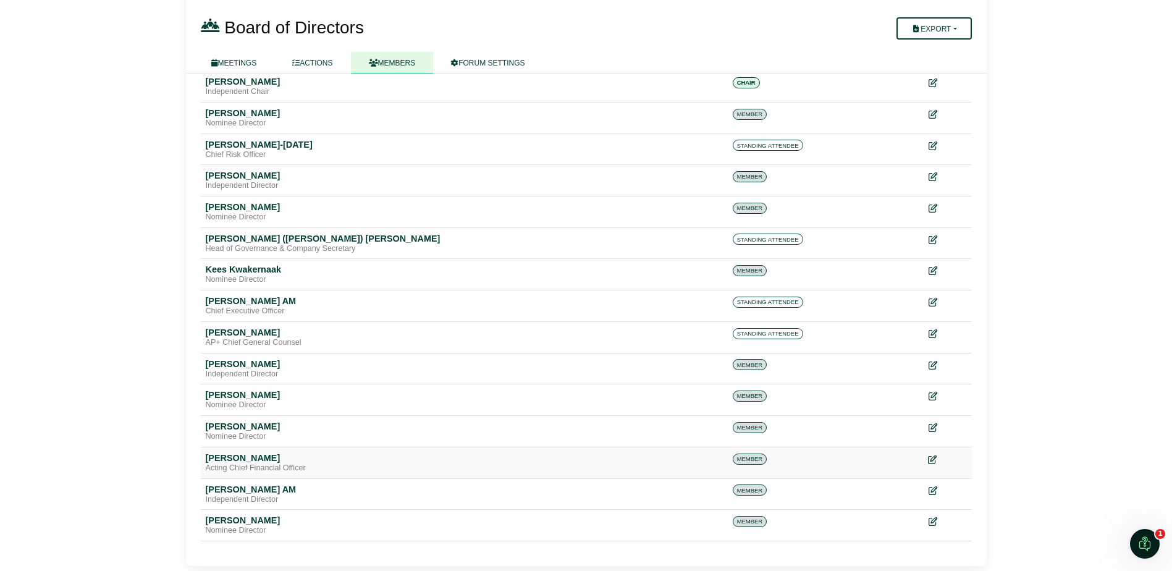
click at [935, 461] on icon at bounding box center [932, 459] width 9 height 9
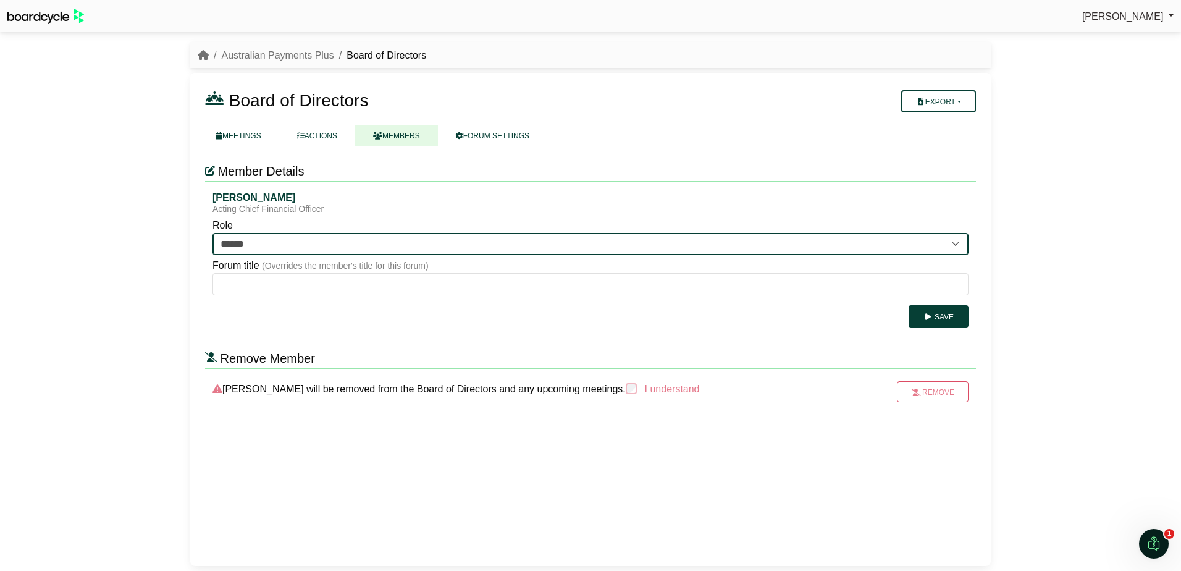
click at [383, 238] on select "**********" at bounding box center [591, 244] width 756 height 22
select select "**********"
click at [213, 233] on select "**********" at bounding box center [591, 244] width 756 height 22
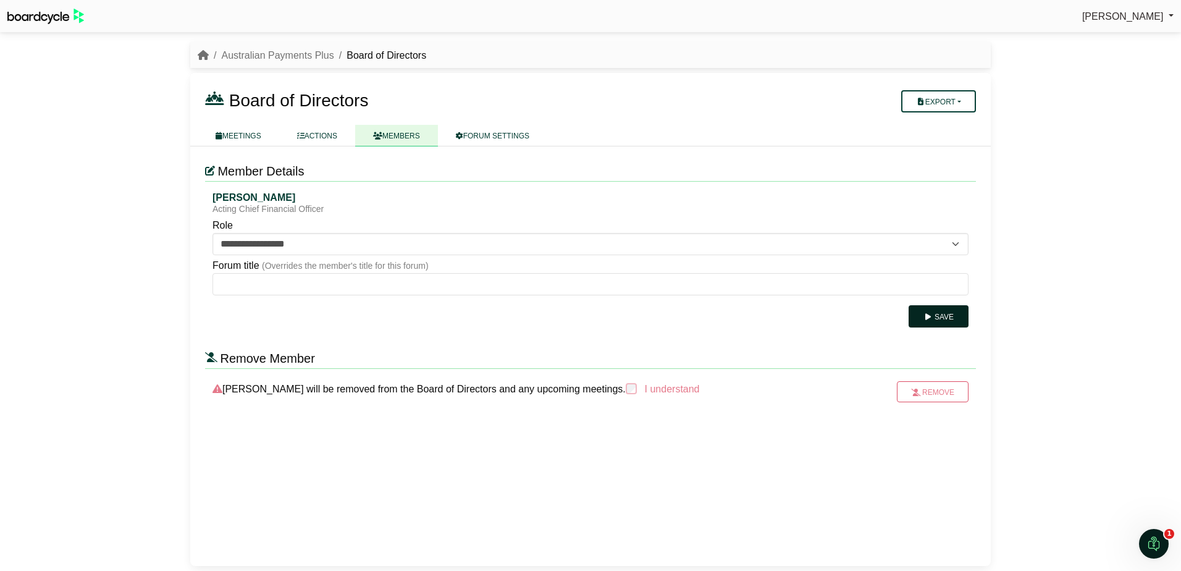
click at [956, 314] on button "Save" at bounding box center [939, 316] width 60 height 22
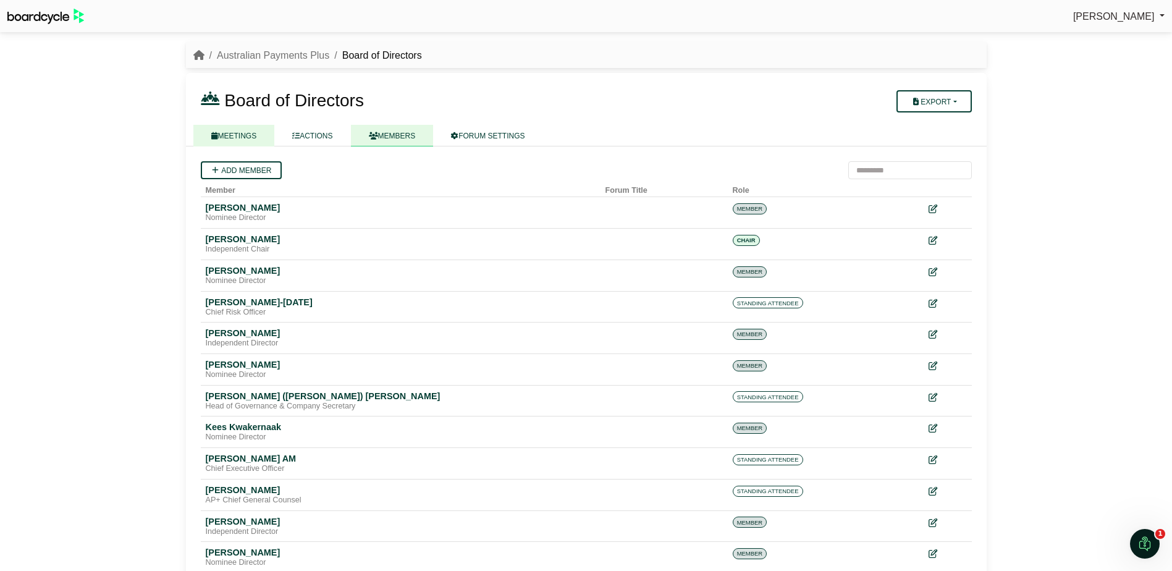
click at [230, 135] on link "MEETINGS" at bounding box center [234, 136] width 82 height 22
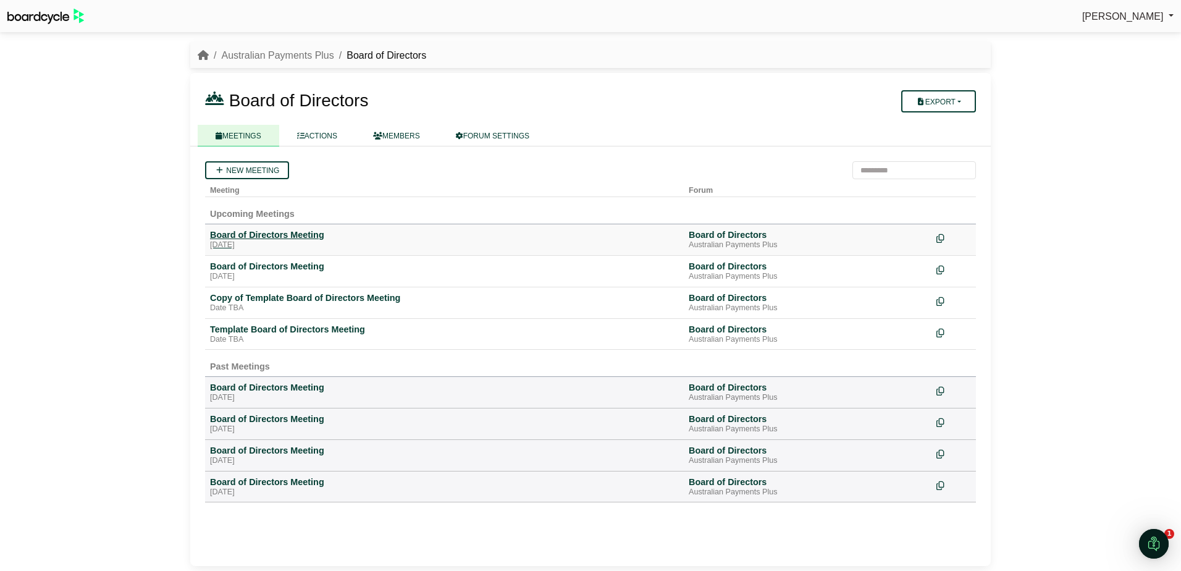
click at [268, 239] on div "Board of Directors Meeting" at bounding box center [444, 234] width 469 height 11
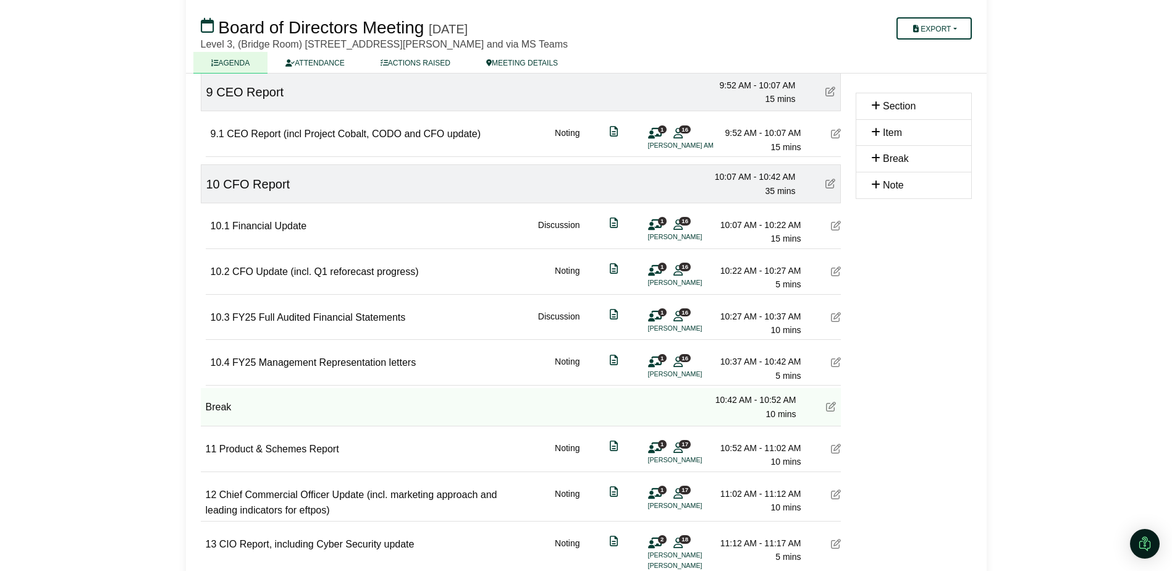
scroll to position [927, 0]
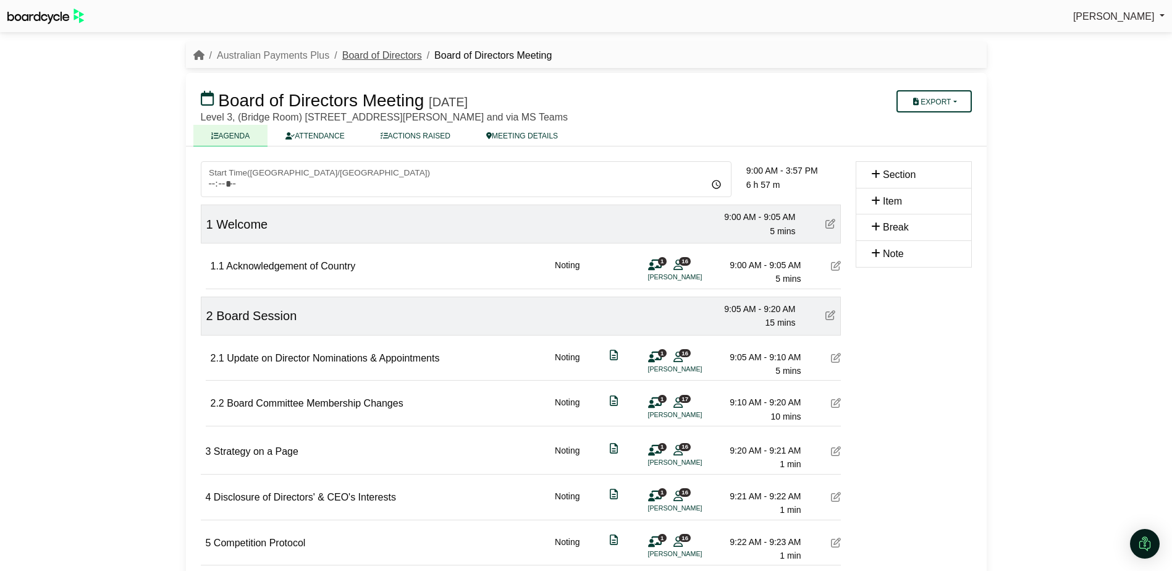
click at [398, 56] on link "Board of Directors" at bounding box center [382, 55] width 80 height 11
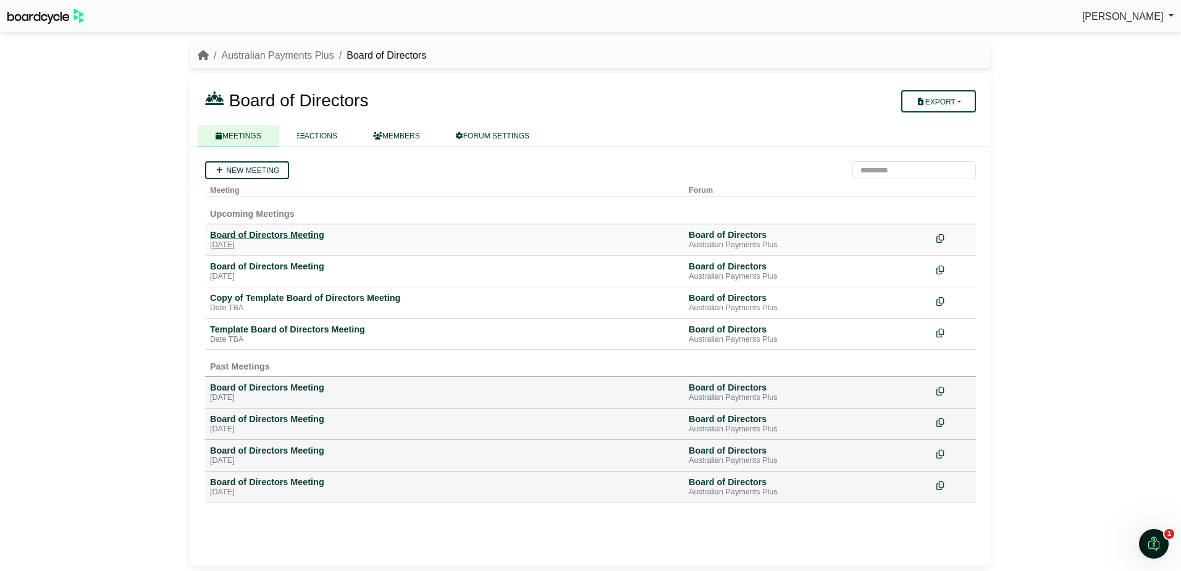
click at [287, 240] on div "[DATE]" at bounding box center [444, 245] width 469 height 10
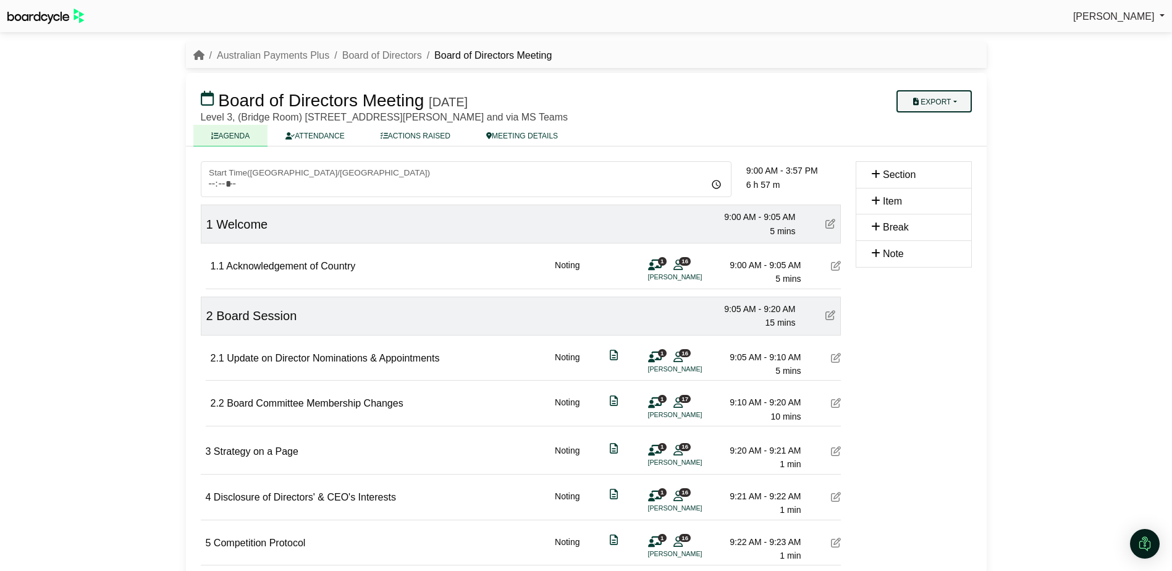
click at [961, 108] on button "Export" at bounding box center [933, 101] width 75 height 22
click at [951, 126] on link "Agenda" at bounding box center [949, 123] width 107 height 19
click at [1095, 125] on div "Charmaine Lubbe Sign Out Australian Payments Plus Board of Directors Board of D…" at bounding box center [586, 285] width 1172 height 571
click at [383, 56] on link "Board of Directors" at bounding box center [382, 55] width 80 height 11
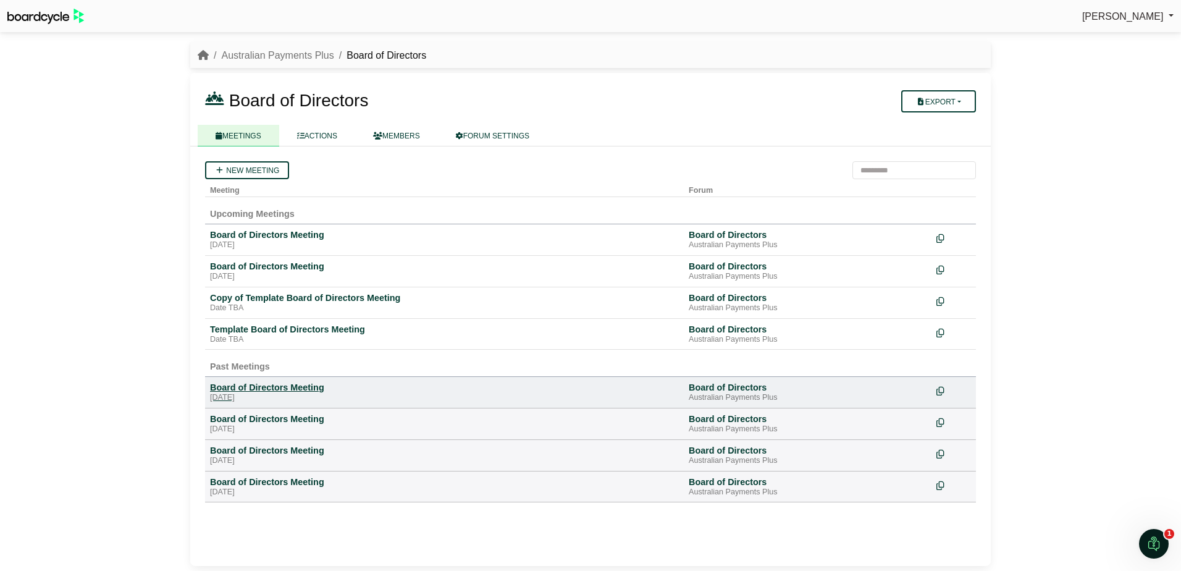
click at [277, 386] on div "Board of Directors Meeting" at bounding box center [444, 387] width 469 height 11
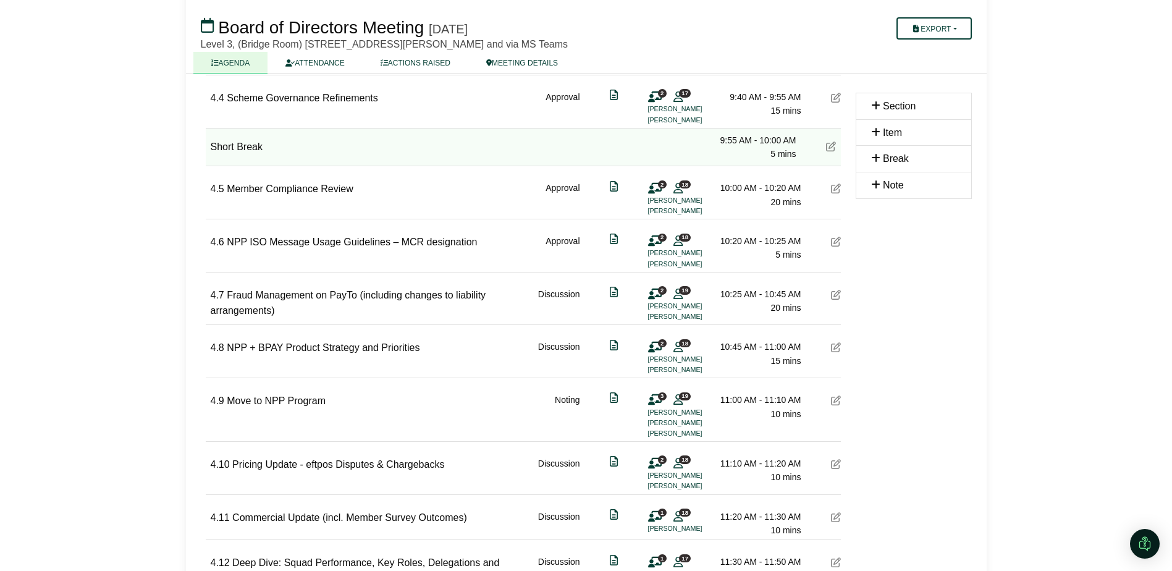
scroll to position [1174, 0]
